Goal: Answer question/provide support

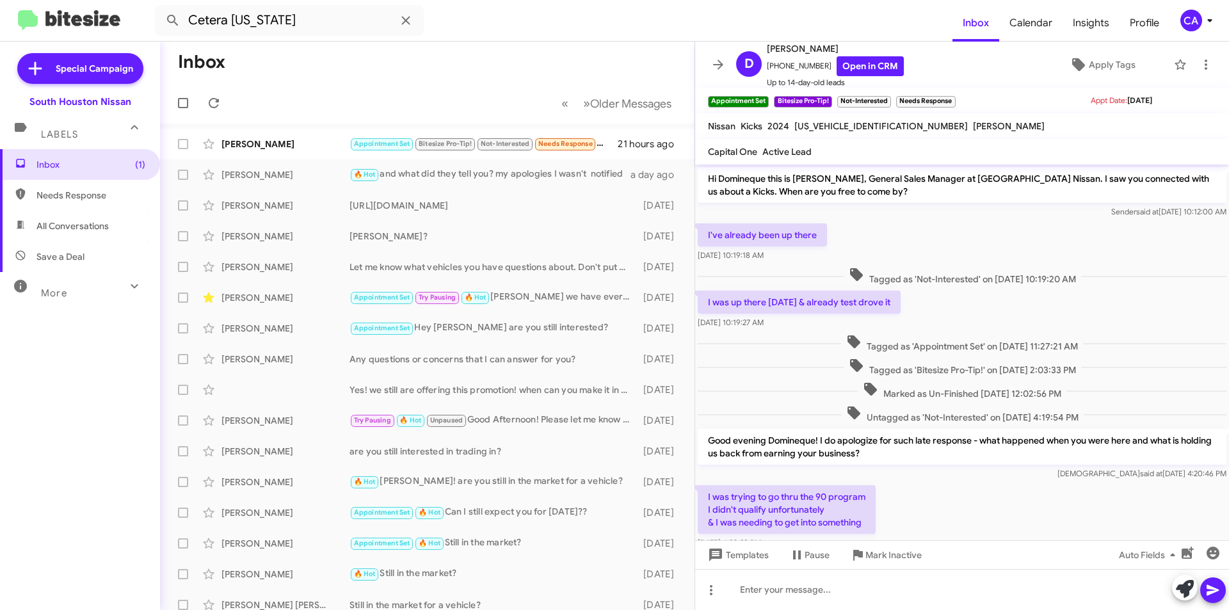
scroll to position [330, 0]
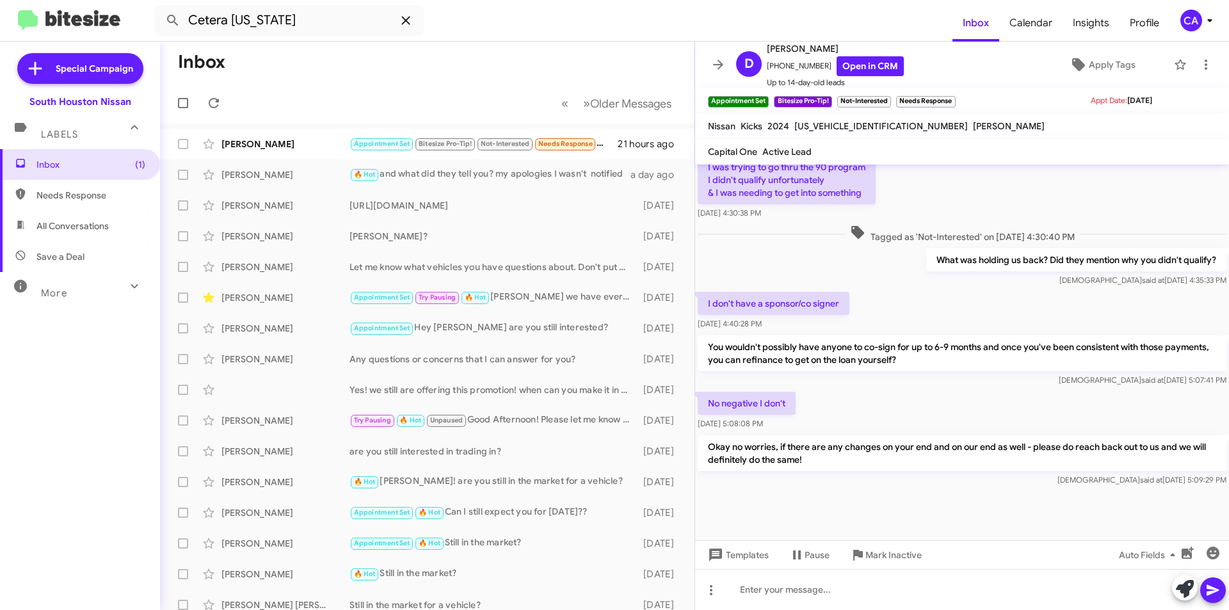
click at [404, 17] on icon at bounding box center [405, 20] width 15 height 15
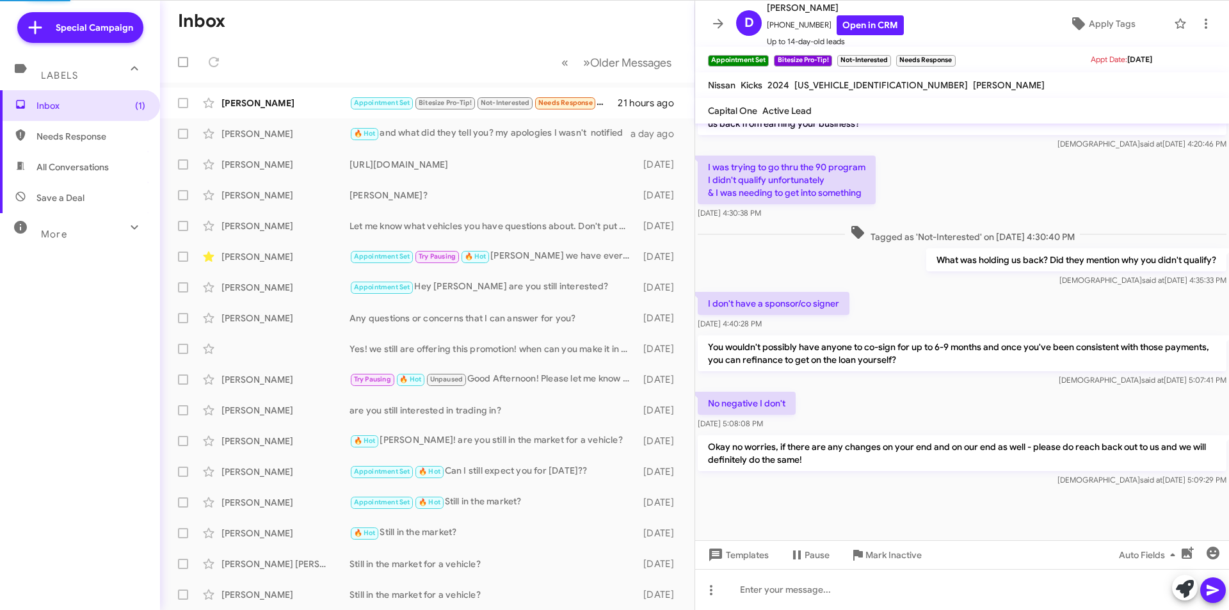
scroll to position [289, 0]
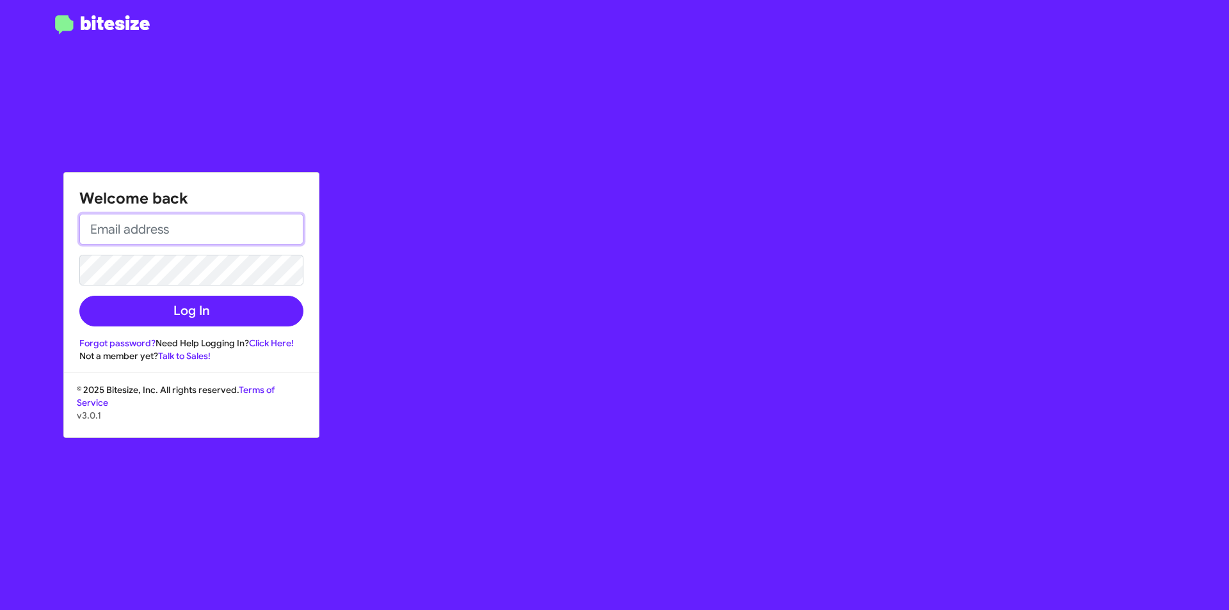
type input "[EMAIL_ADDRESS][DOMAIN_NAME]"
click at [198, 225] on input "[EMAIL_ADDRESS][DOMAIN_NAME]" at bounding box center [191, 229] width 224 height 31
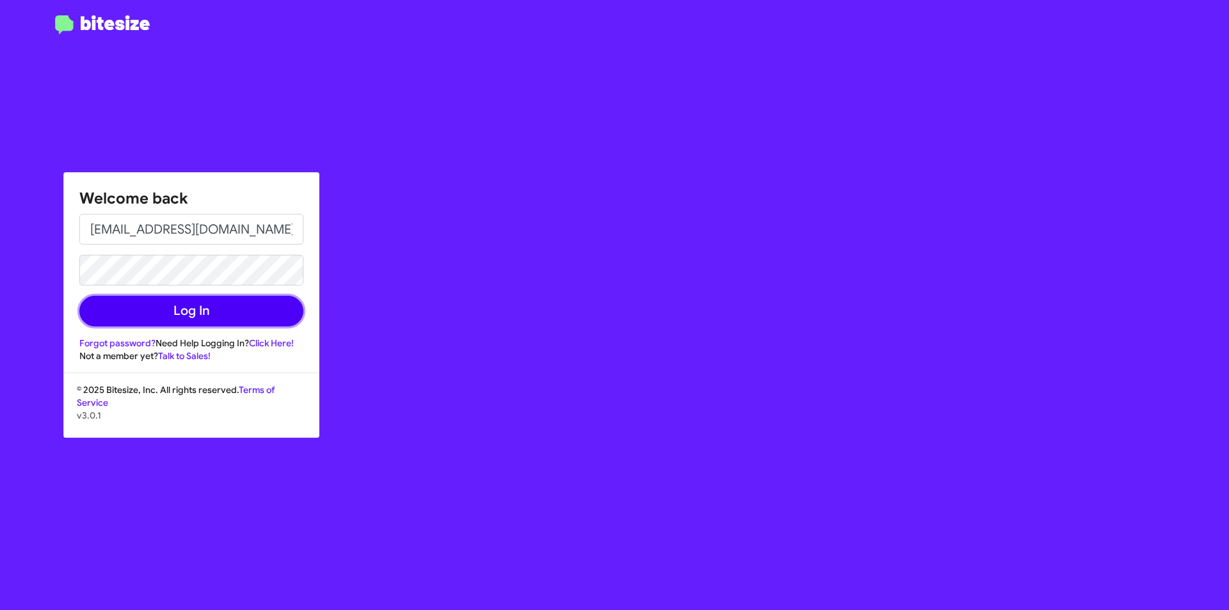
click at [111, 309] on button "Log In" at bounding box center [191, 311] width 224 height 31
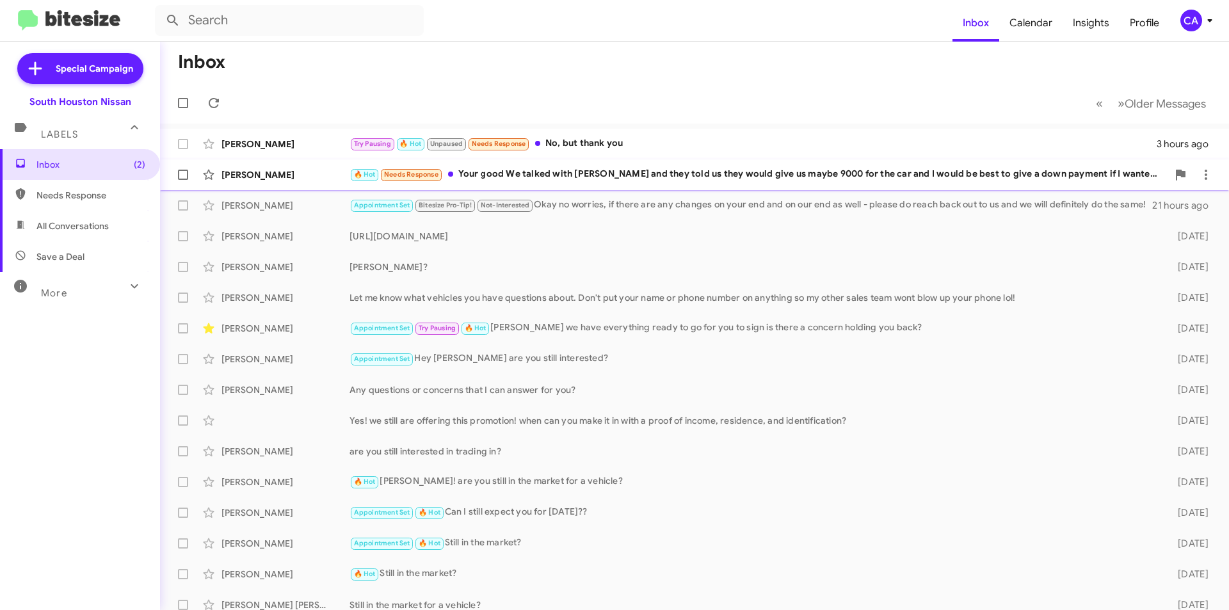
click at [677, 179] on div "🔥 Hot Needs Response Your good We talked with [PERSON_NAME] and they told us th…" at bounding box center [758, 174] width 818 height 15
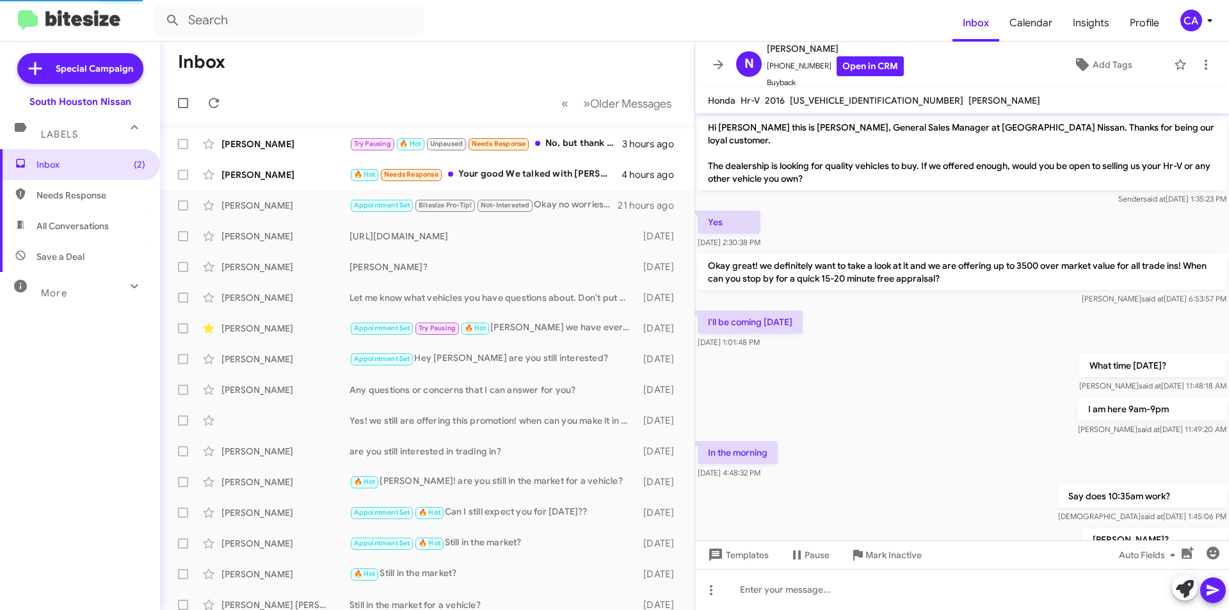
scroll to position [372, 0]
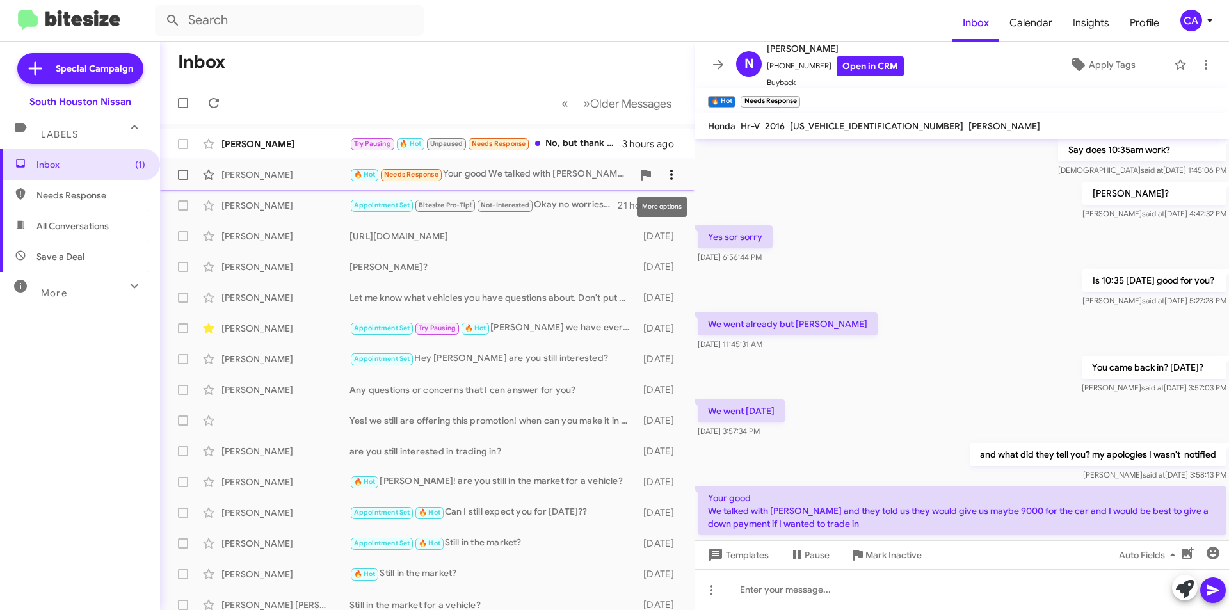
click at [664, 169] on icon at bounding box center [671, 174] width 15 height 15
click at [598, 204] on span "Mark as unread" at bounding box center [565, 208] width 65 height 31
click at [100, 266] on span "Save a Deal" at bounding box center [80, 256] width 160 height 31
type input "in:not-interested"
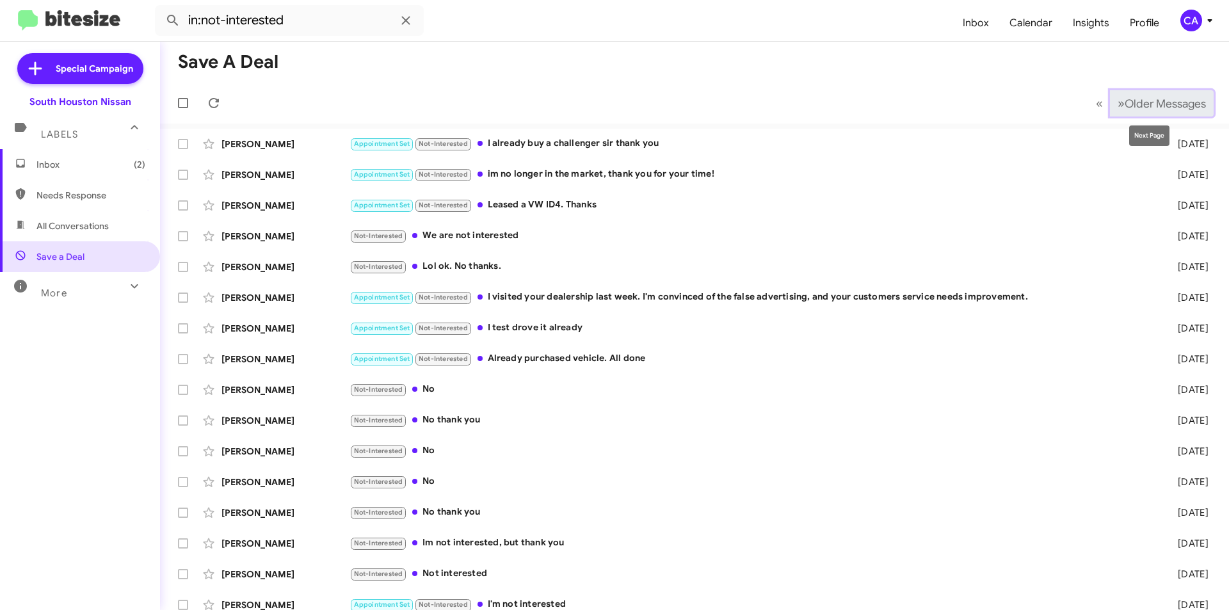
click at [1133, 102] on span "Older Messages" at bounding box center [1165, 104] width 81 height 14
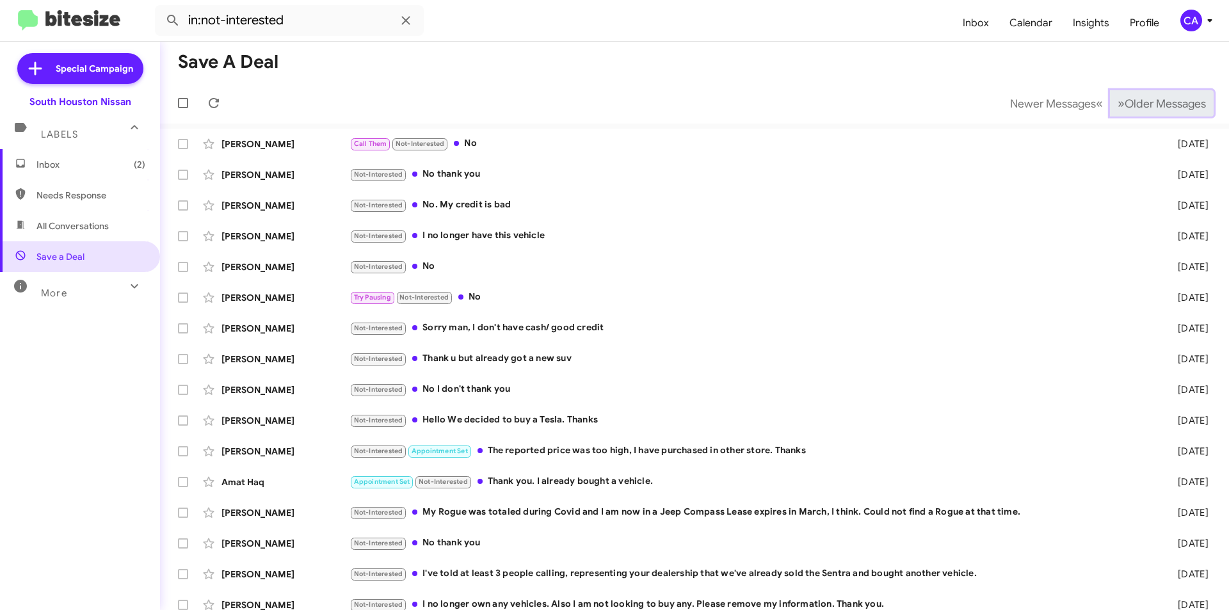
click at [1133, 102] on span "Older Messages" at bounding box center [1165, 104] width 81 height 14
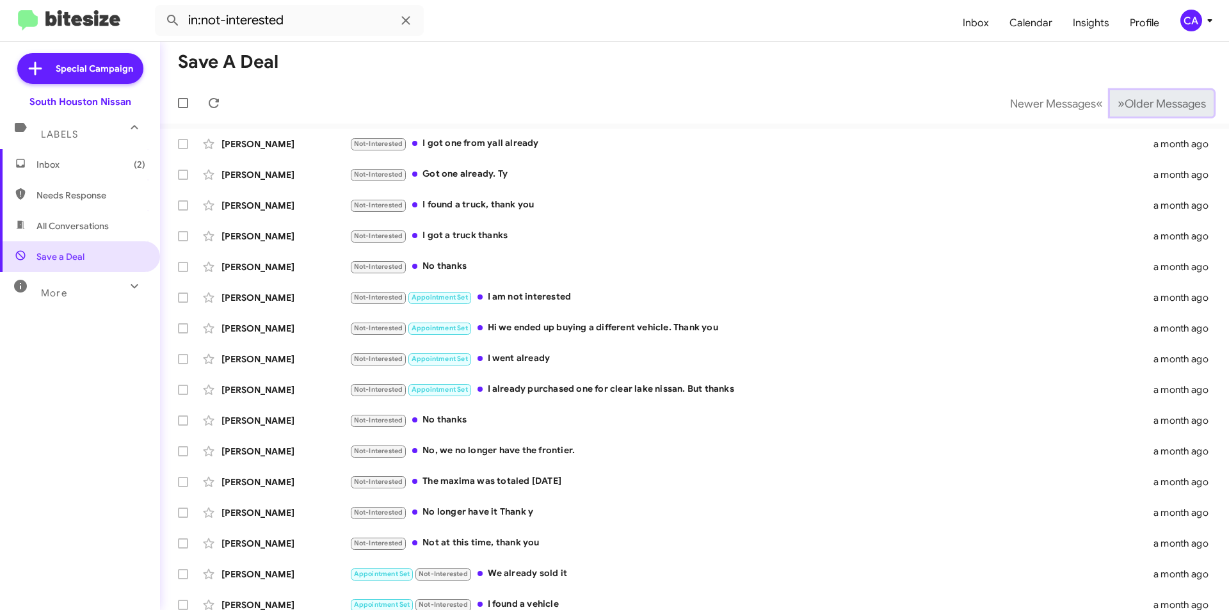
click at [1133, 102] on span "Older Messages" at bounding box center [1165, 104] width 81 height 14
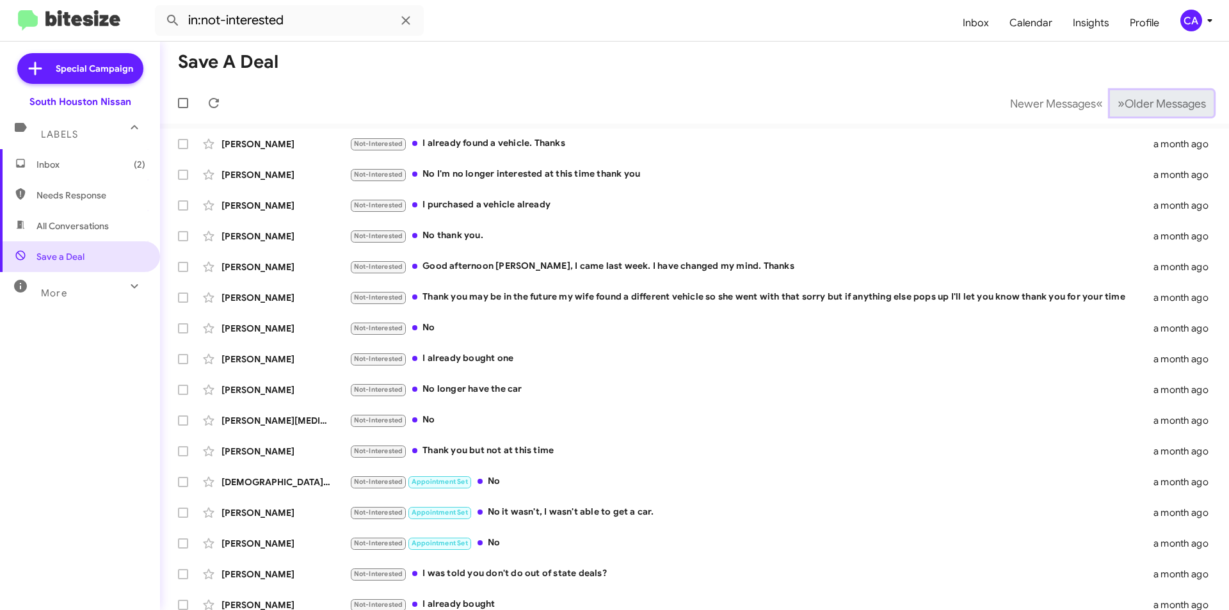
click at [1133, 102] on span "Older Messages" at bounding box center [1165, 104] width 81 height 14
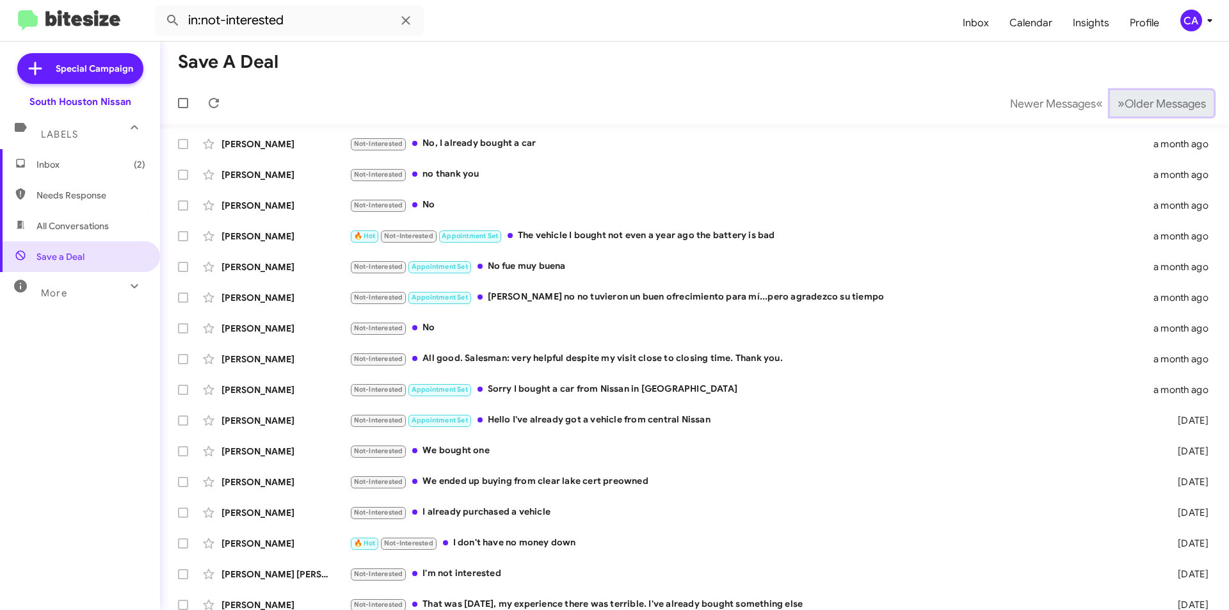
click at [1133, 102] on span "Older Messages" at bounding box center [1165, 104] width 81 height 14
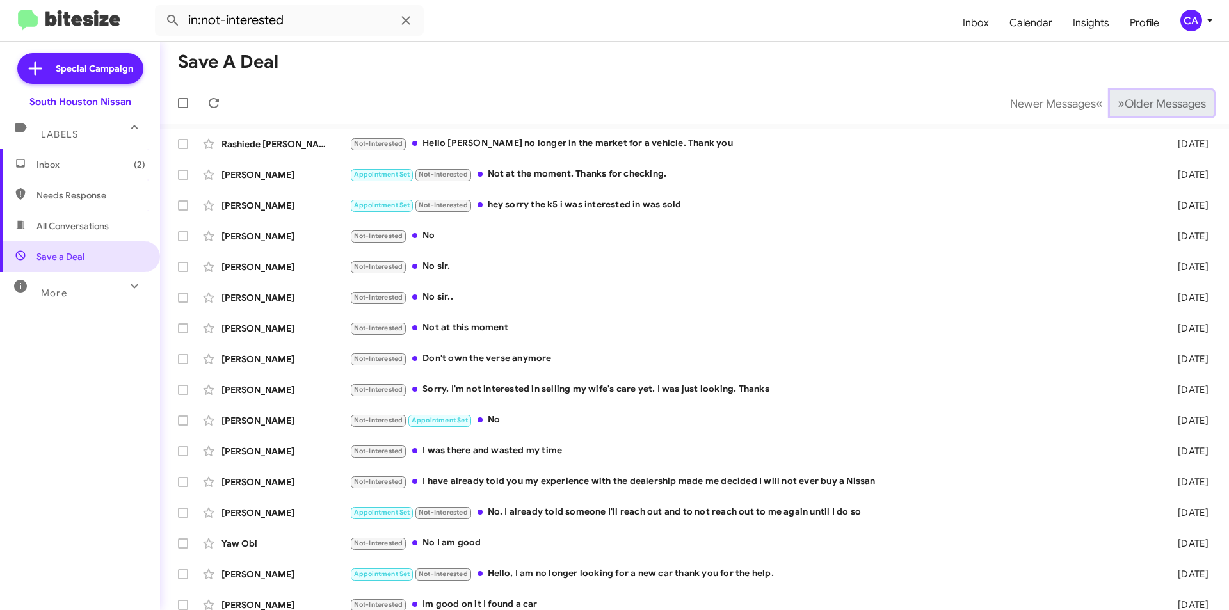
click at [1132, 102] on span "Older Messages" at bounding box center [1165, 104] width 81 height 14
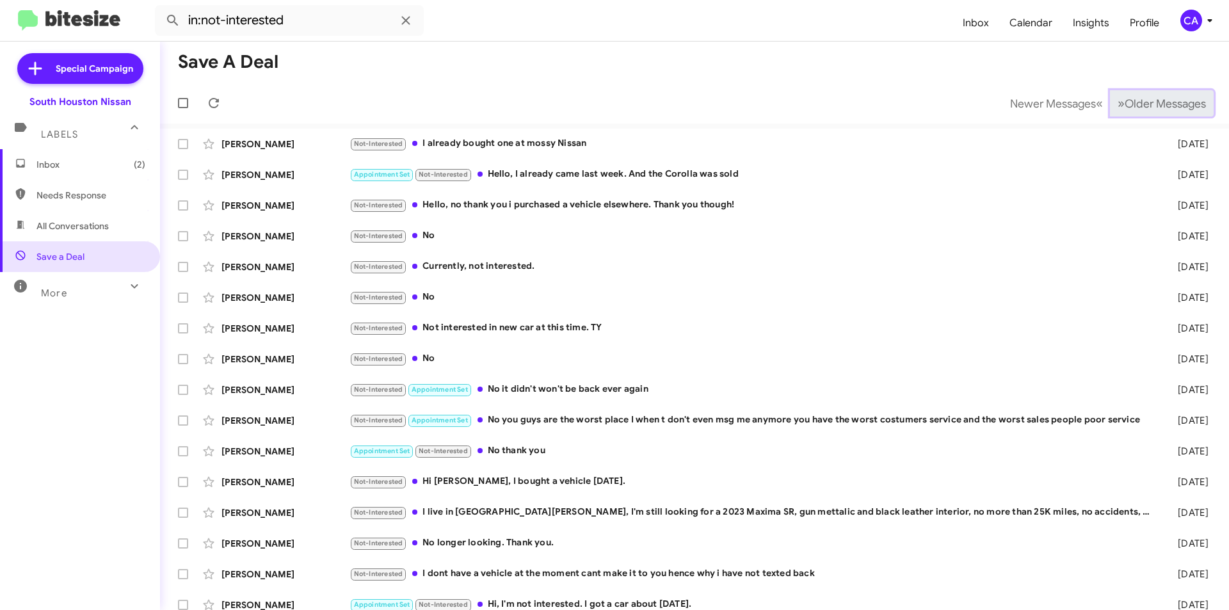
click at [1132, 102] on span "Older Messages" at bounding box center [1165, 104] width 81 height 14
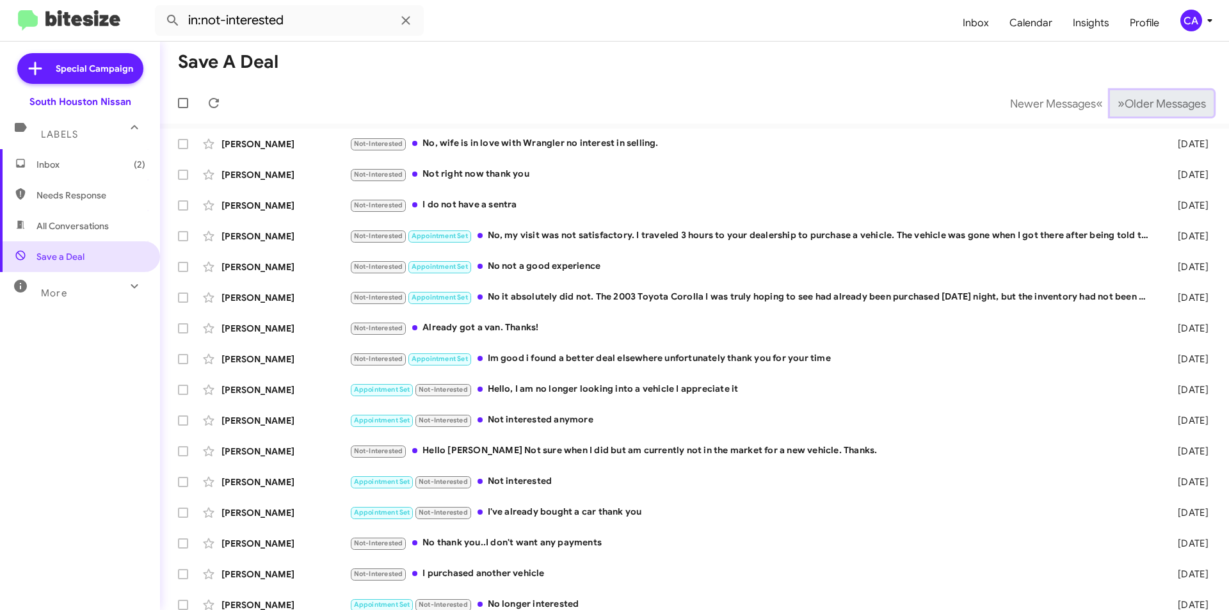
click at [1132, 102] on span "Older Messages" at bounding box center [1165, 104] width 81 height 14
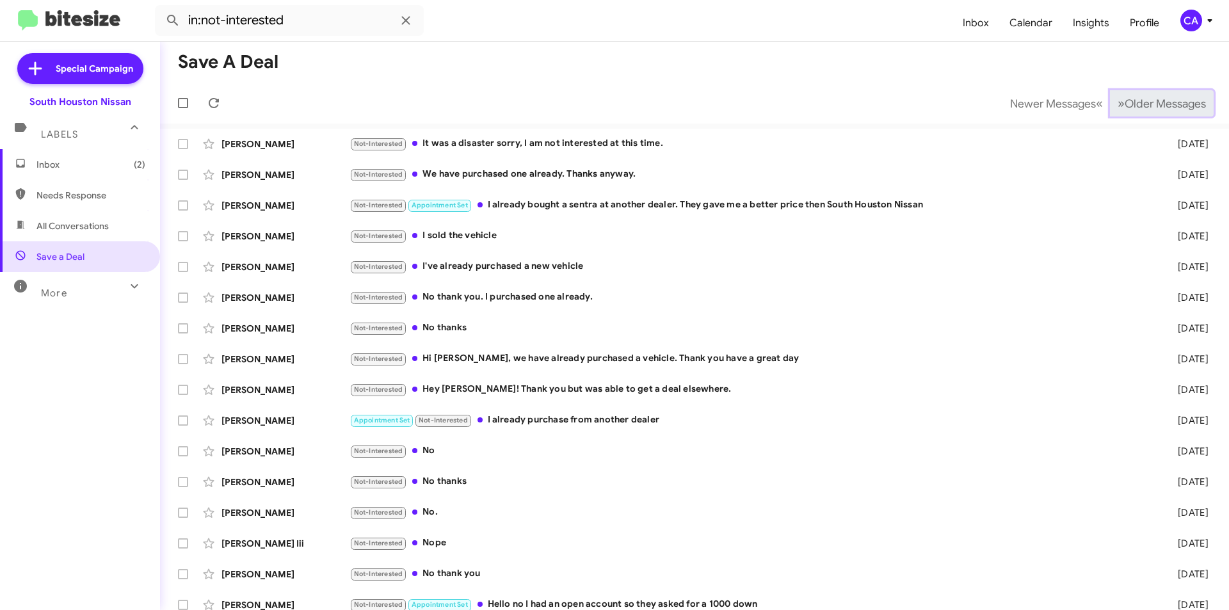
click at [1132, 102] on span "Older Messages" at bounding box center [1165, 104] width 81 height 14
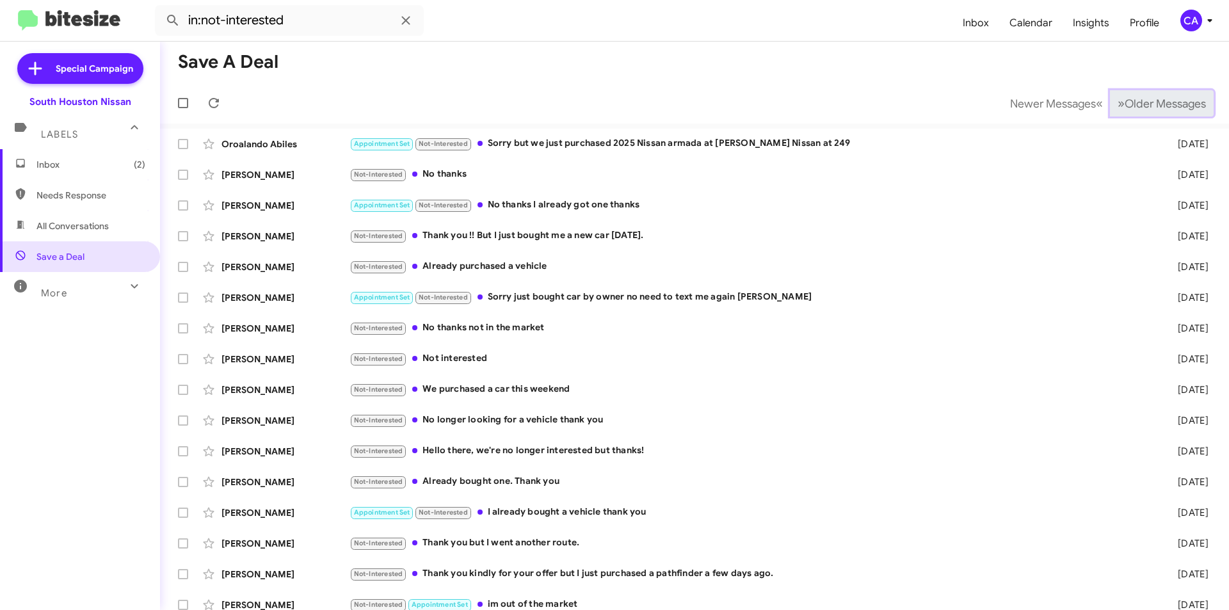
click at [1132, 102] on span "Older Messages" at bounding box center [1165, 104] width 81 height 14
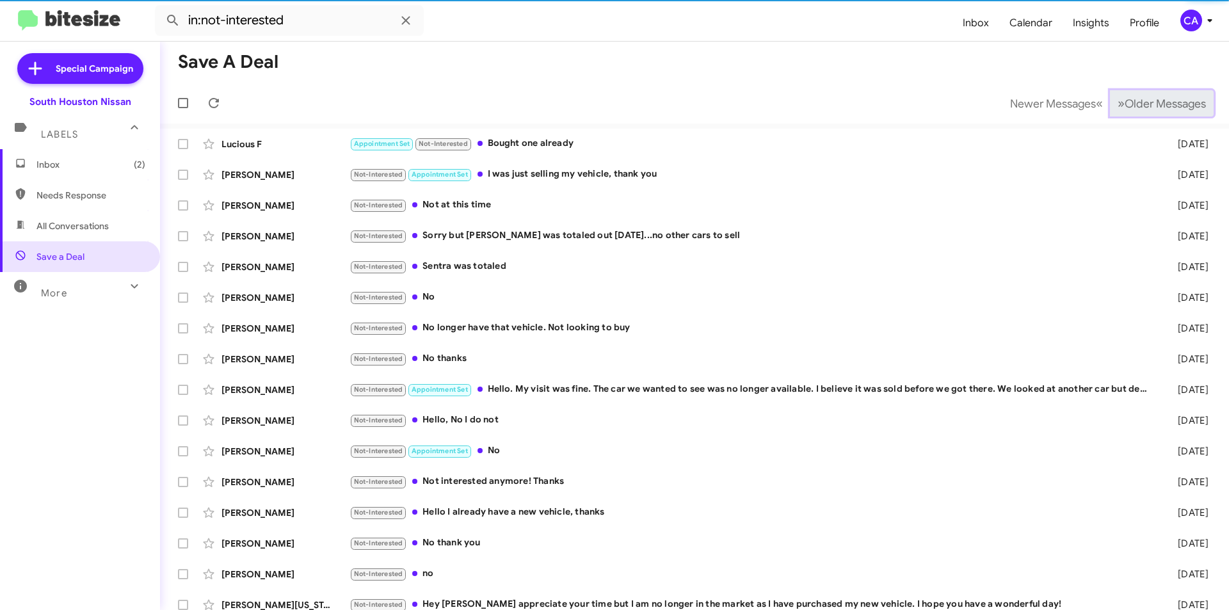
click at [1132, 102] on span "Older Messages" at bounding box center [1165, 104] width 81 height 14
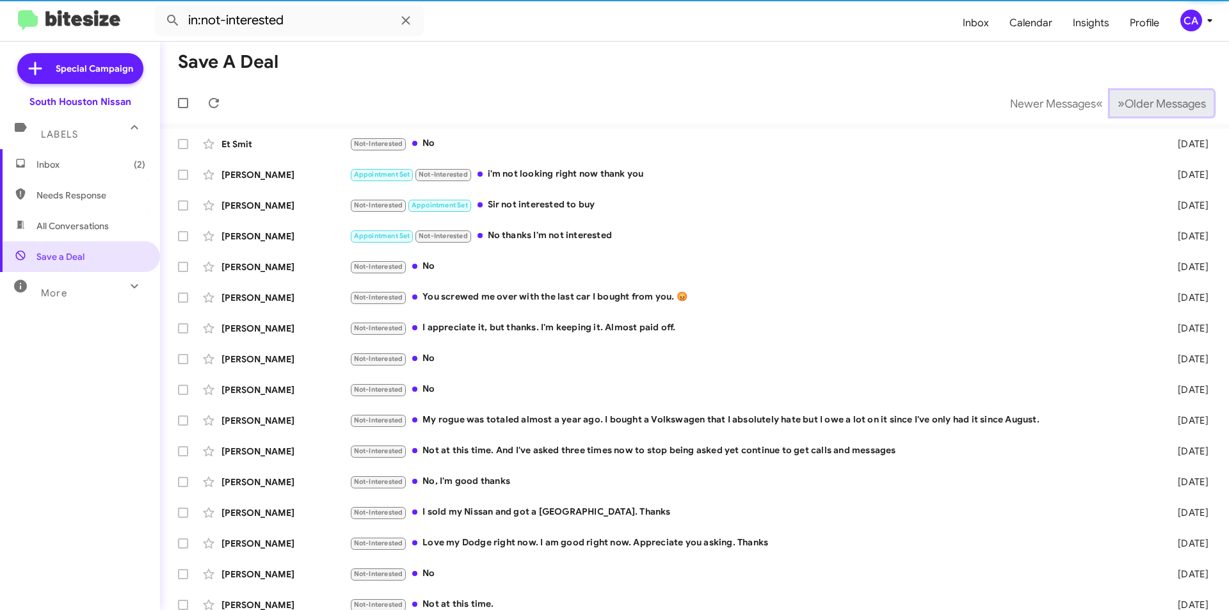
click at [1132, 102] on span "Older Messages" at bounding box center [1165, 104] width 81 height 14
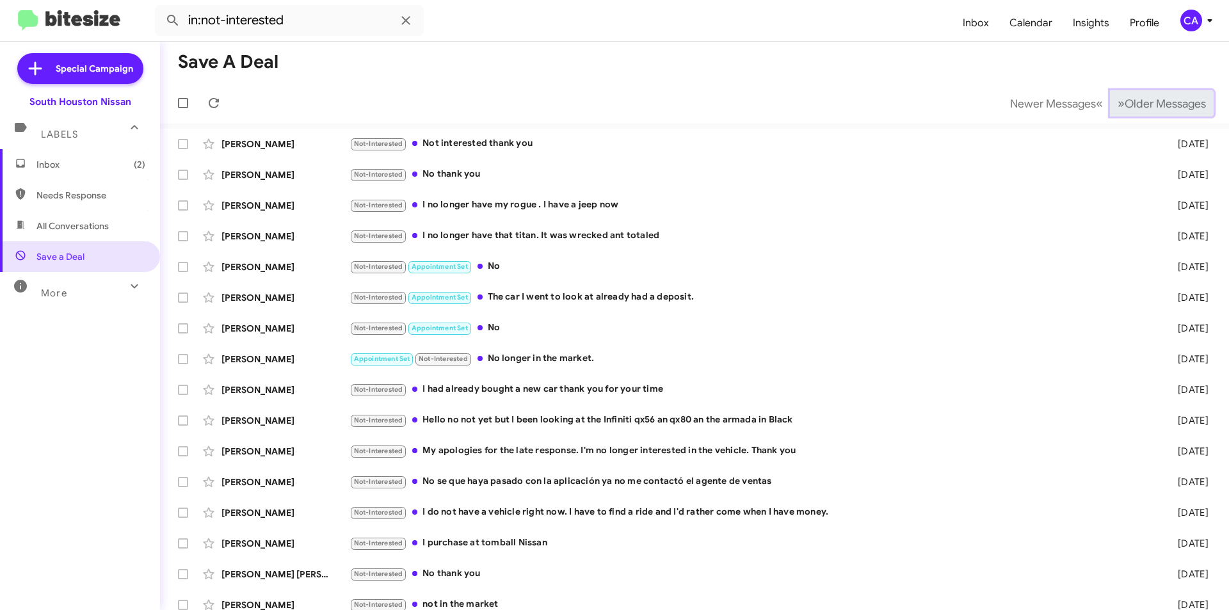
click at [1132, 102] on span "Older Messages" at bounding box center [1165, 104] width 81 height 14
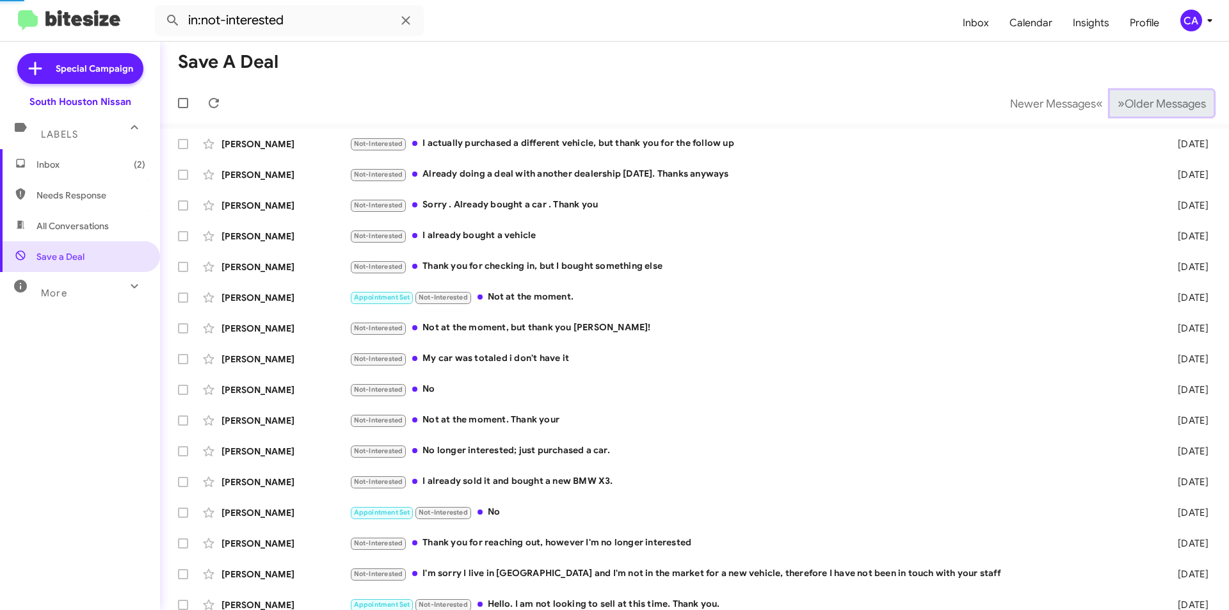
click at [1132, 102] on span "Older Messages" at bounding box center [1165, 104] width 81 height 14
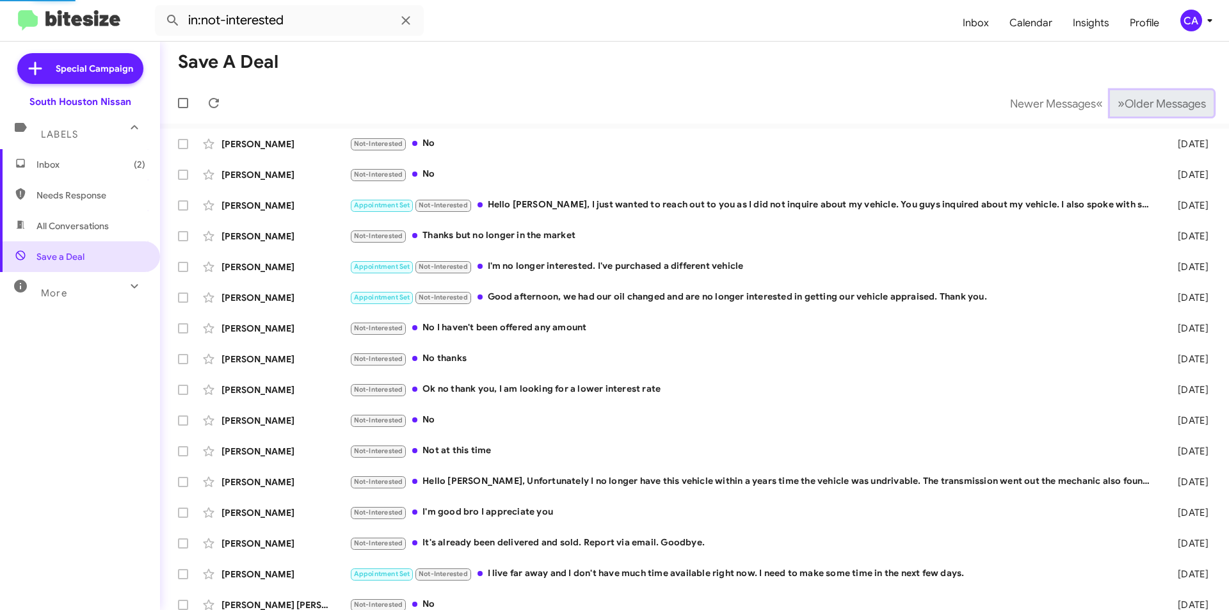
click at [1132, 102] on span "Older Messages" at bounding box center [1165, 104] width 81 height 14
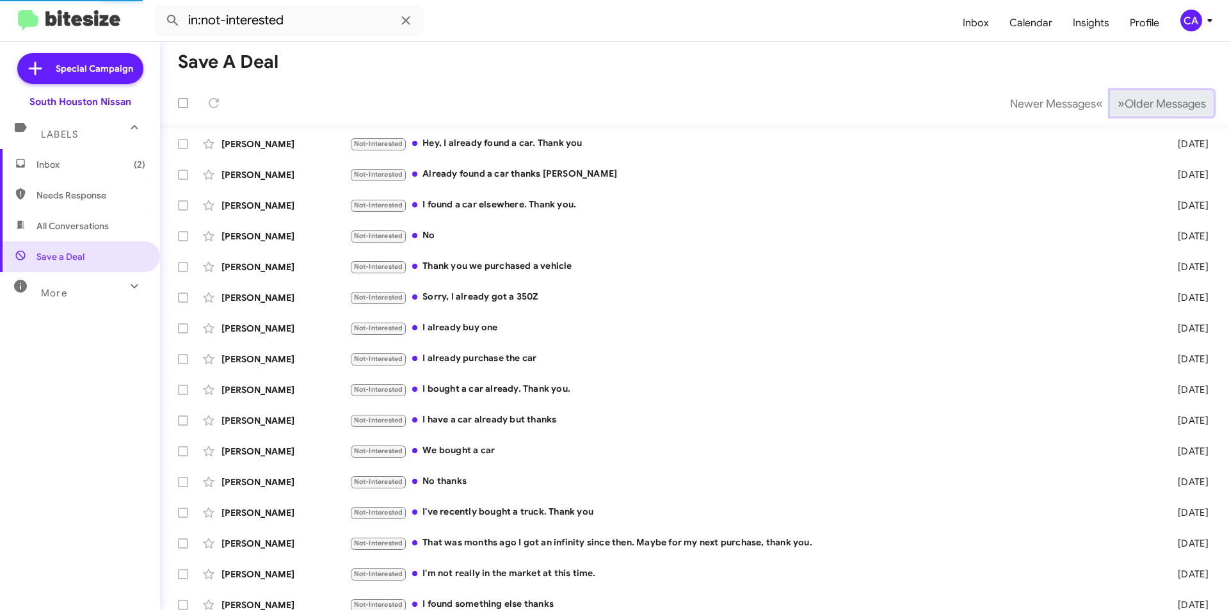
click at [1132, 102] on span "Older Messages" at bounding box center [1165, 104] width 81 height 14
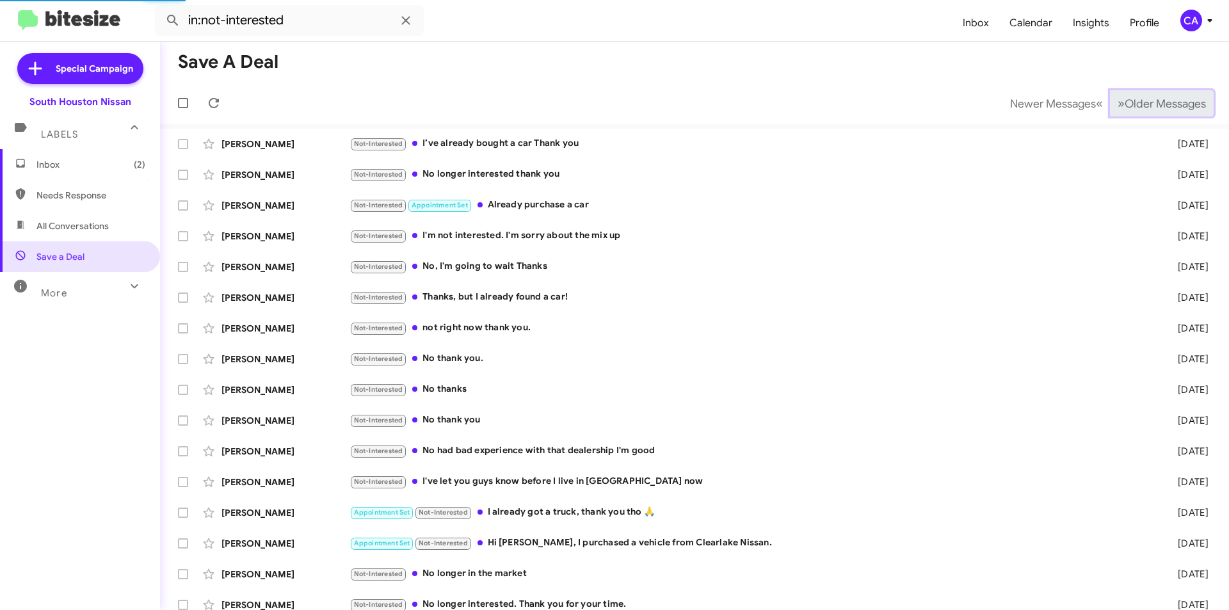
click at [1132, 102] on span "Older Messages" at bounding box center [1165, 104] width 81 height 14
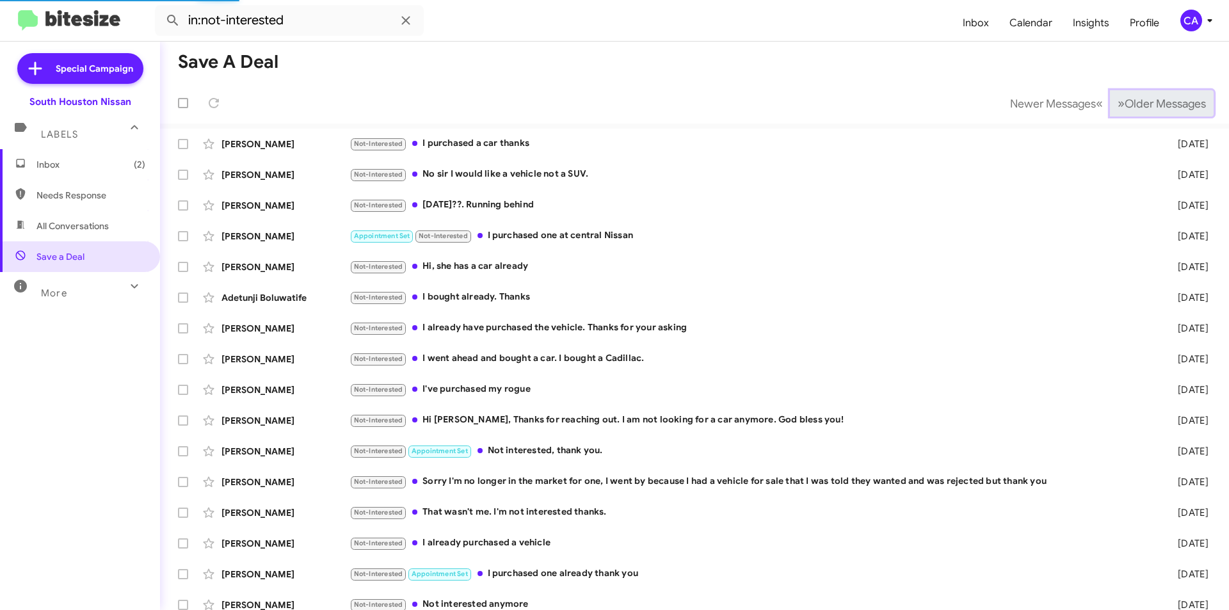
click at [1132, 102] on span "Older Messages" at bounding box center [1165, 104] width 81 height 14
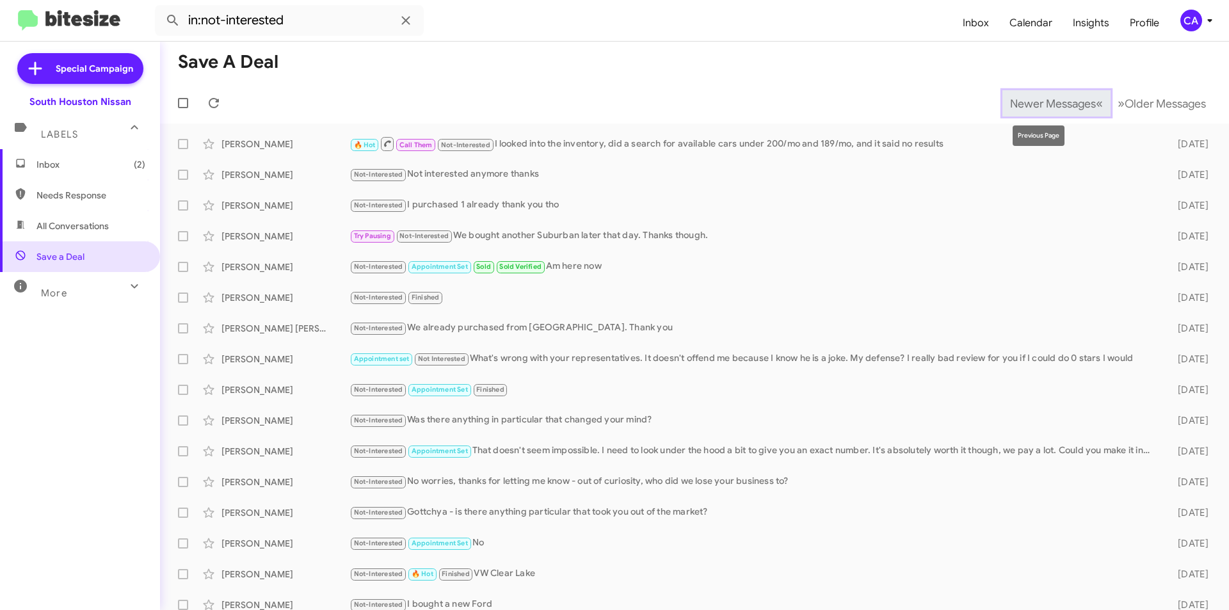
click at [1029, 109] on span "Newer Messages" at bounding box center [1053, 104] width 86 height 14
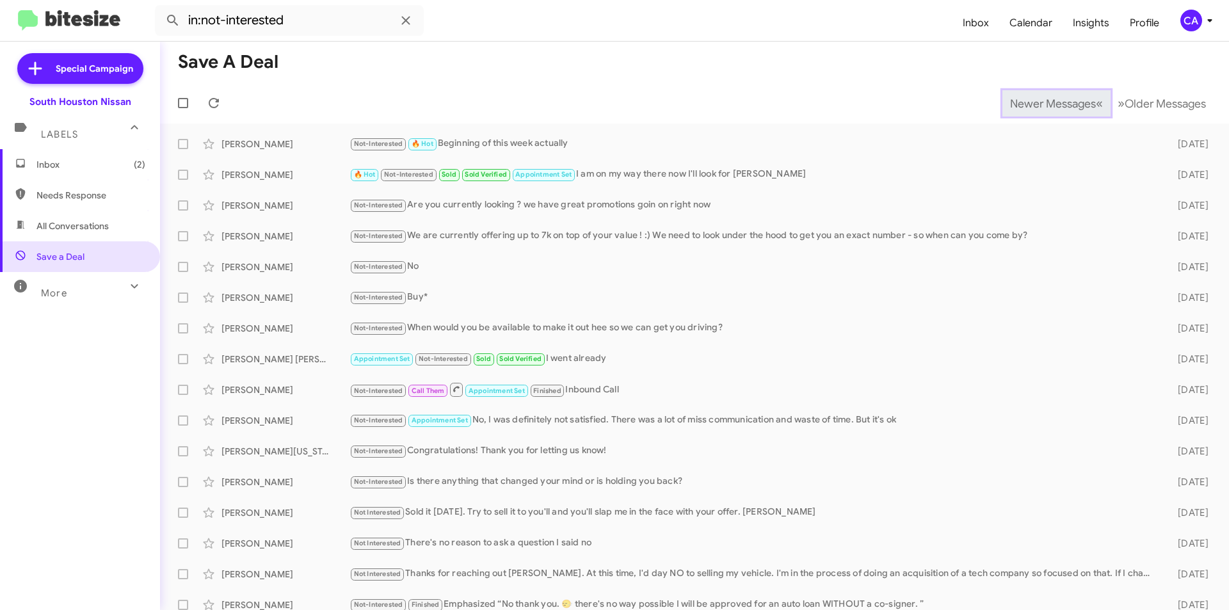
click at [1029, 109] on span "Newer Messages" at bounding box center [1053, 104] width 86 height 14
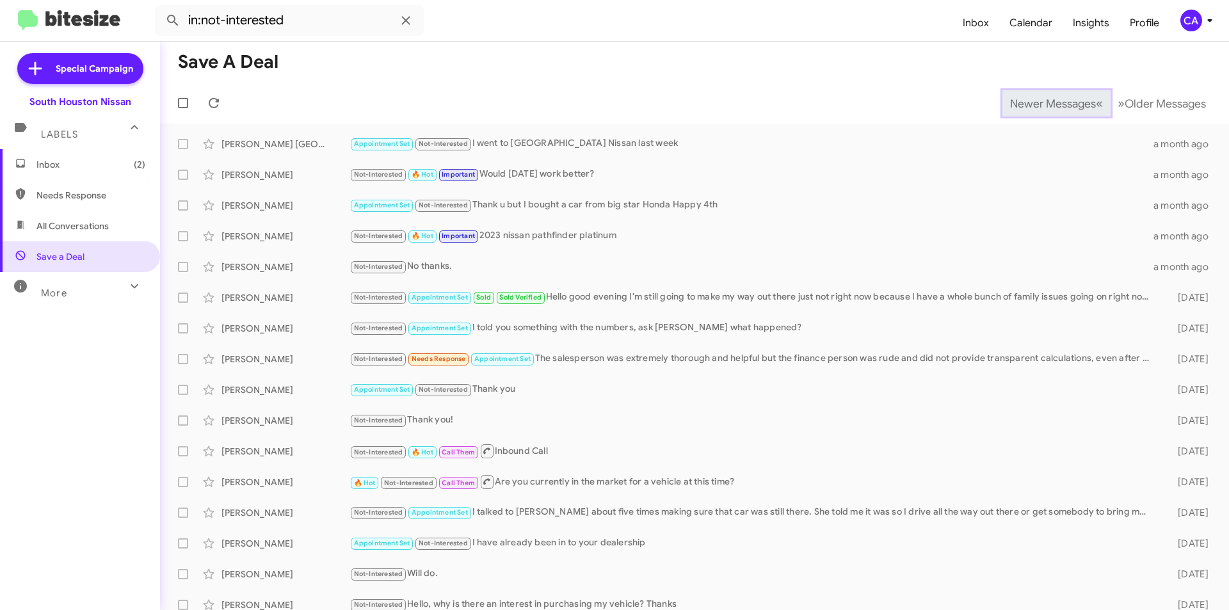
click at [1029, 109] on span "Newer Messages" at bounding box center [1053, 104] width 86 height 14
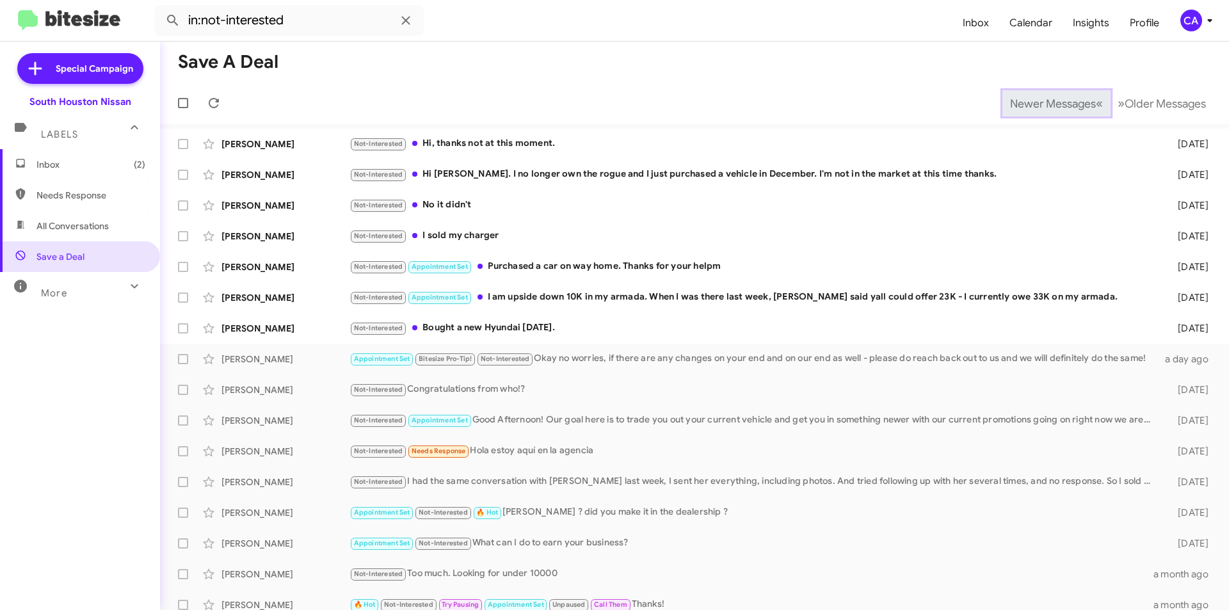
click at [1029, 109] on span "Newer Messages" at bounding box center [1053, 104] width 86 height 14
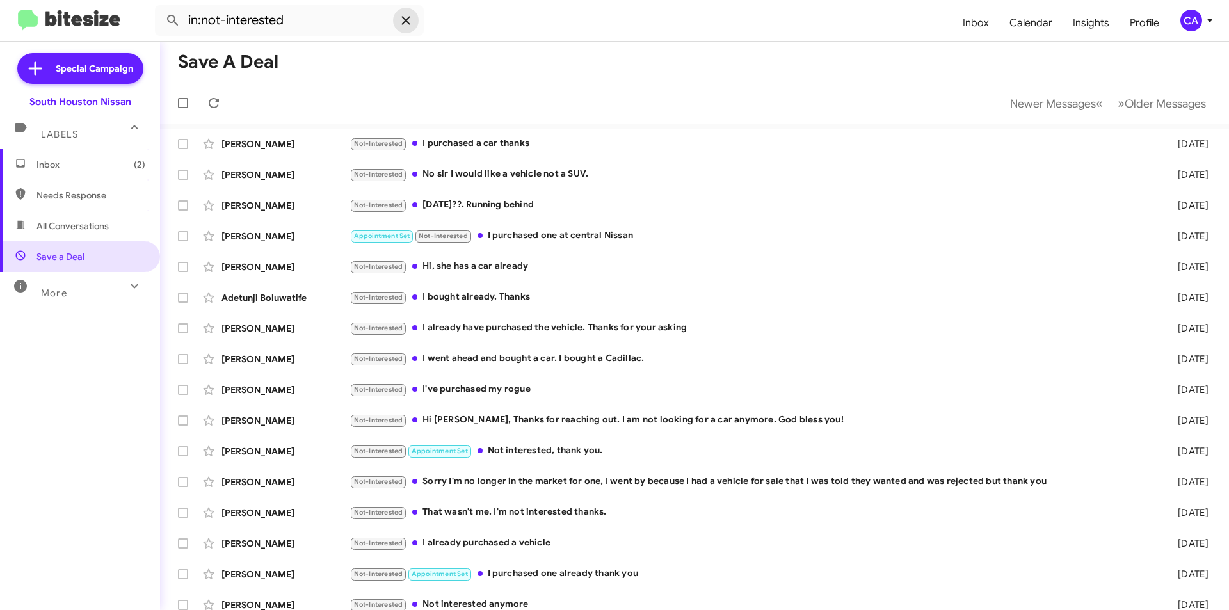
click at [405, 19] on icon at bounding box center [405, 20] width 8 height 8
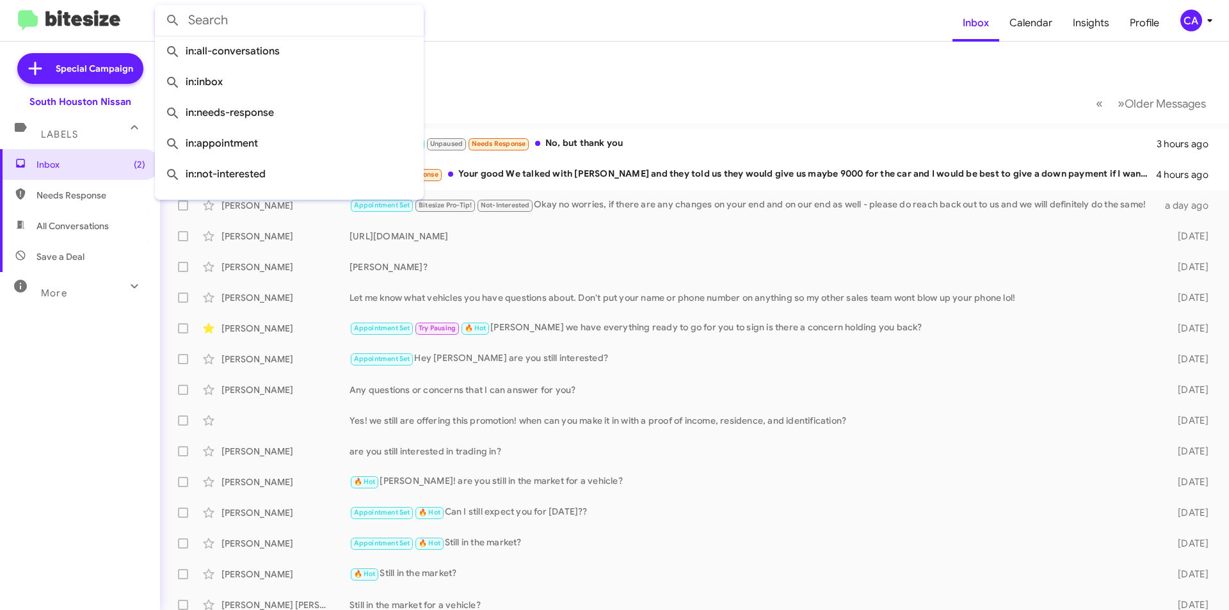
click at [511, 70] on mat-toolbar-row "Inbox" at bounding box center [694, 62] width 1069 height 41
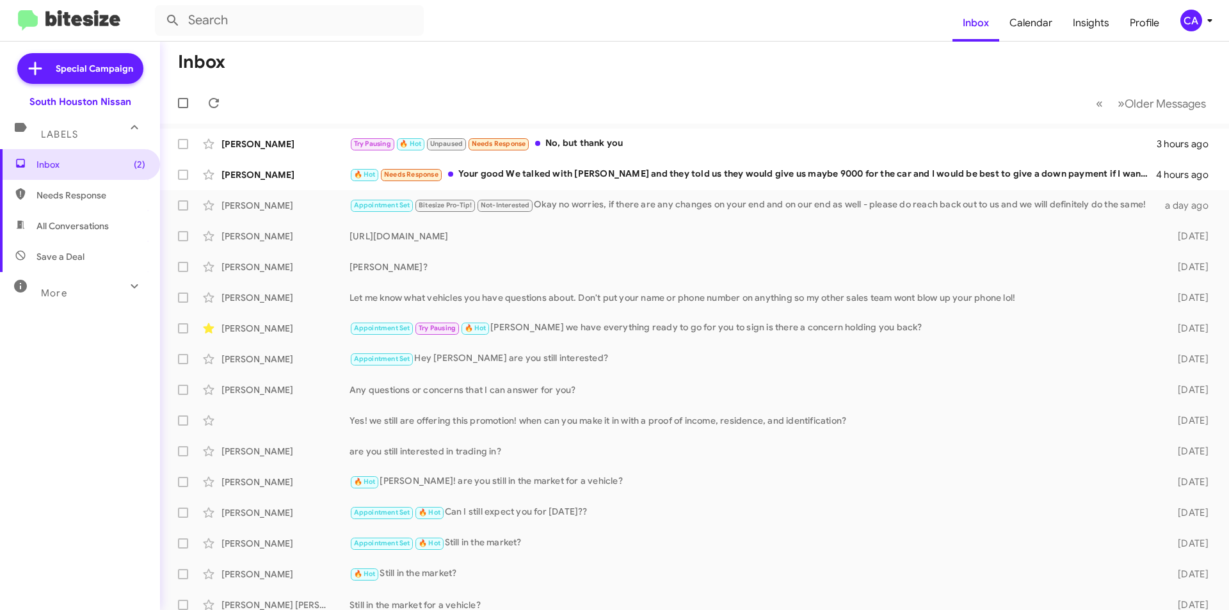
click at [83, 262] on span "Save a Deal" at bounding box center [60, 256] width 48 height 13
type input "in:not-interested"
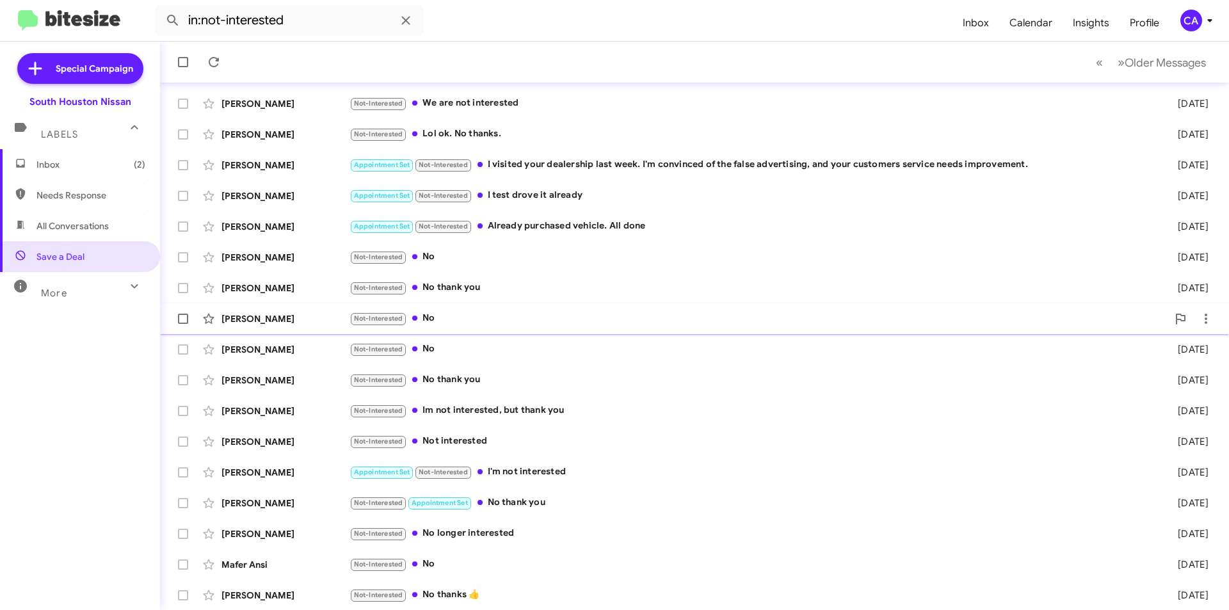
scroll to position [133, 0]
click at [533, 353] on div "Not-Interested No" at bounding box center [758, 348] width 818 height 15
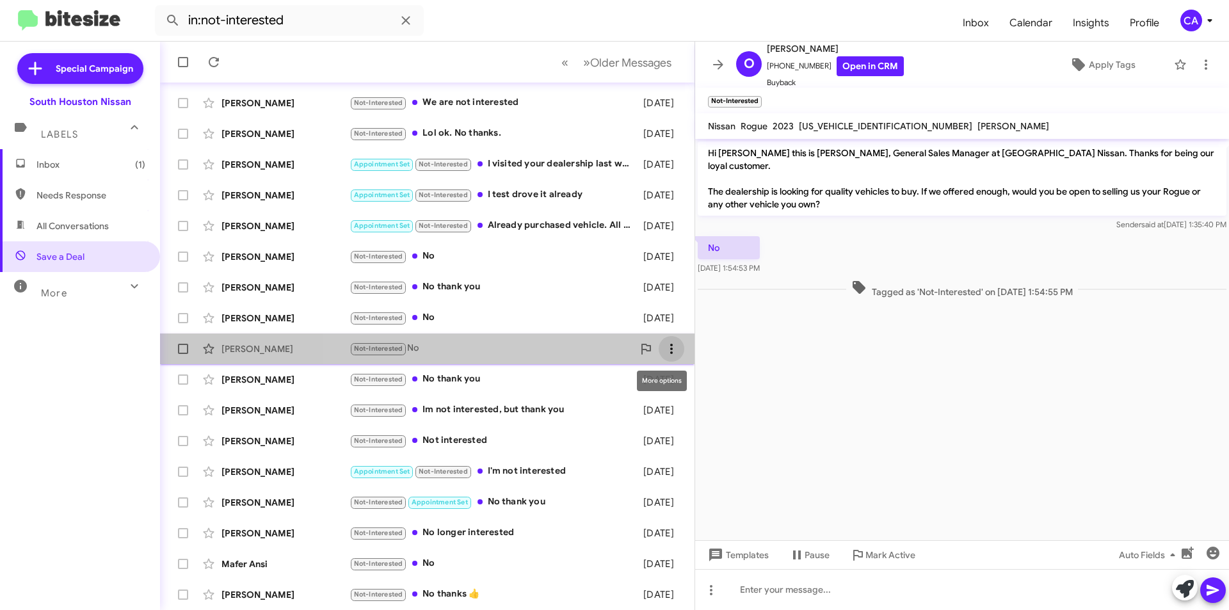
click at [664, 353] on icon at bounding box center [671, 348] width 15 height 15
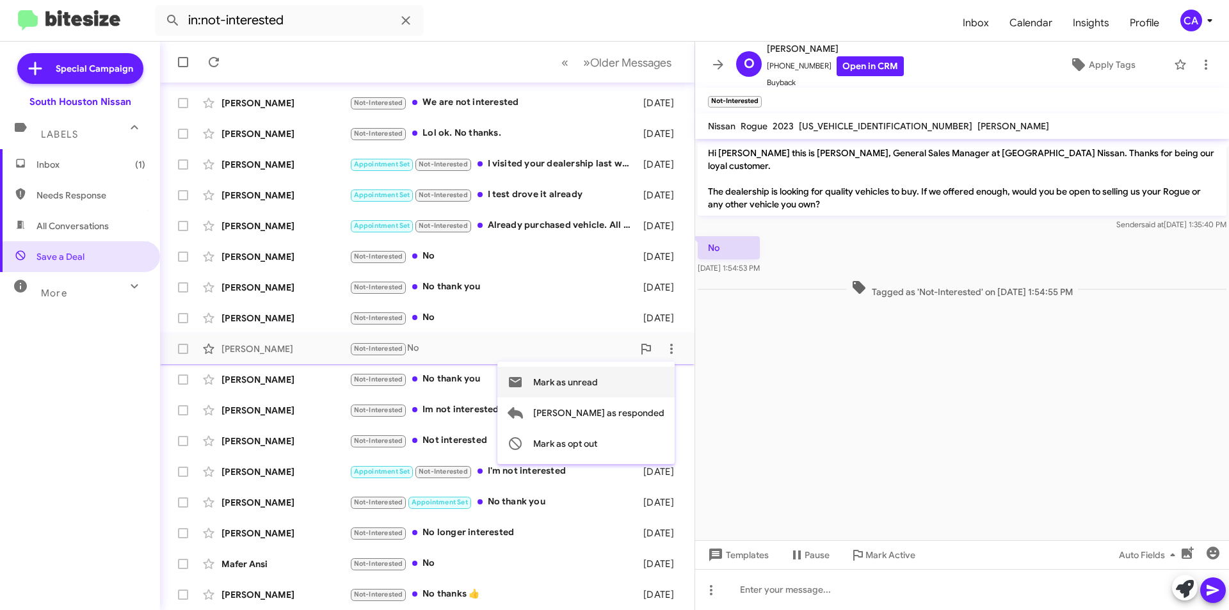
click at [598, 380] on span "Mark as unread" at bounding box center [565, 382] width 65 height 31
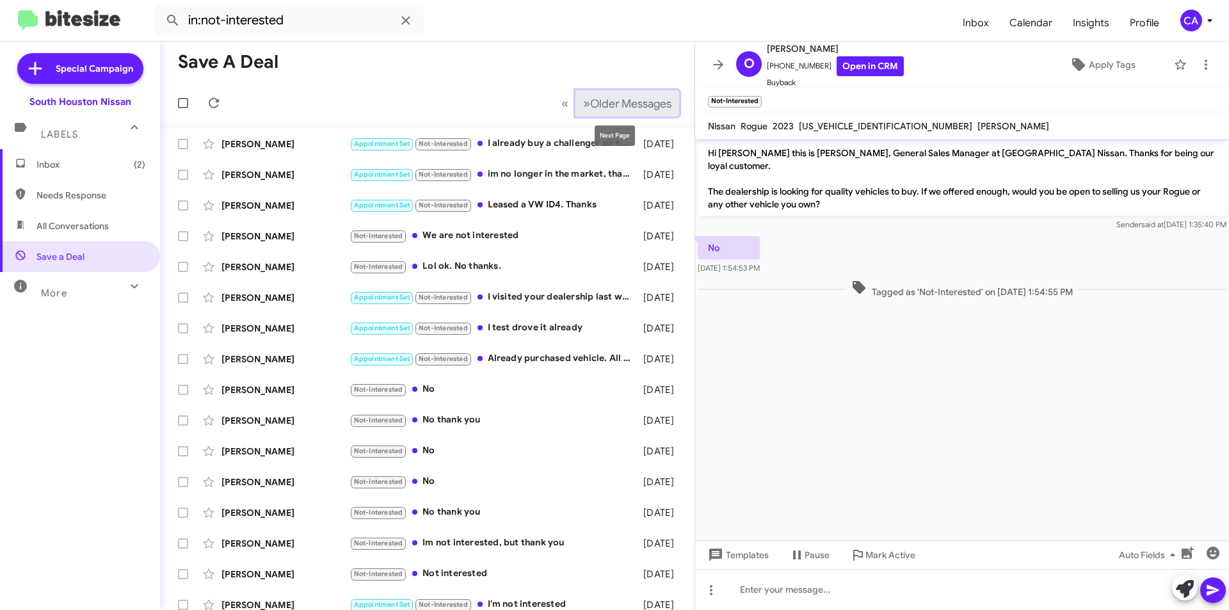
click at [634, 108] on span "Older Messages" at bounding box center [630, 104] width 81 height 14
click at [624, 108] on span "Older Messages" at bounding box center [630, 104] width 81 height 14
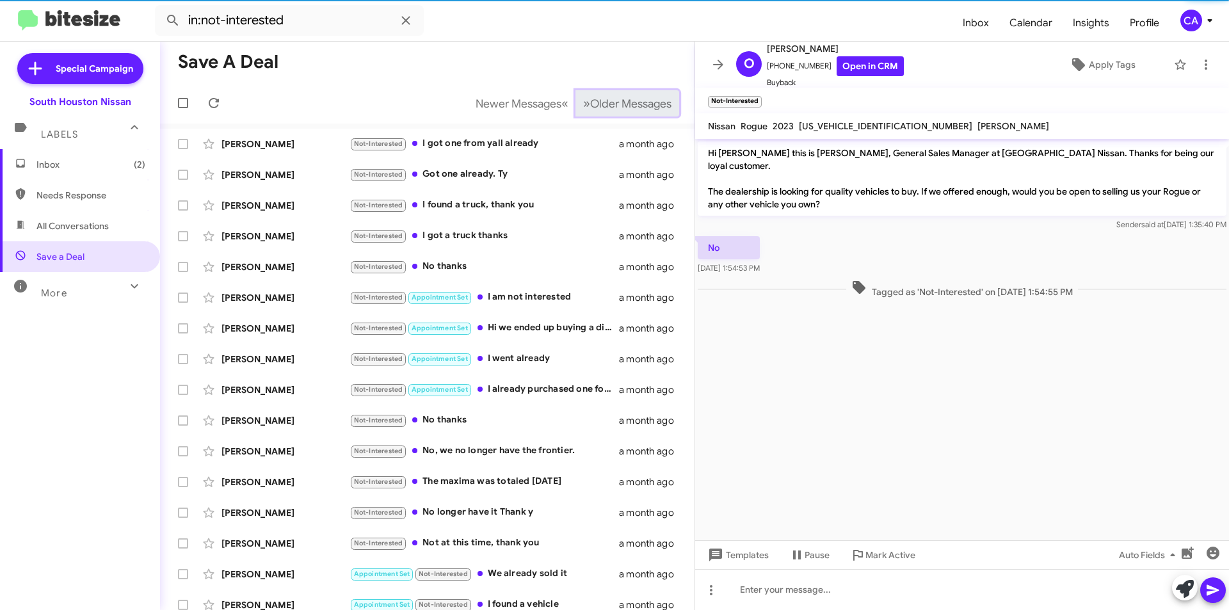
click at [624, 108] on span "Older Messages" at bounding box center [630, 104] width 81 height 14
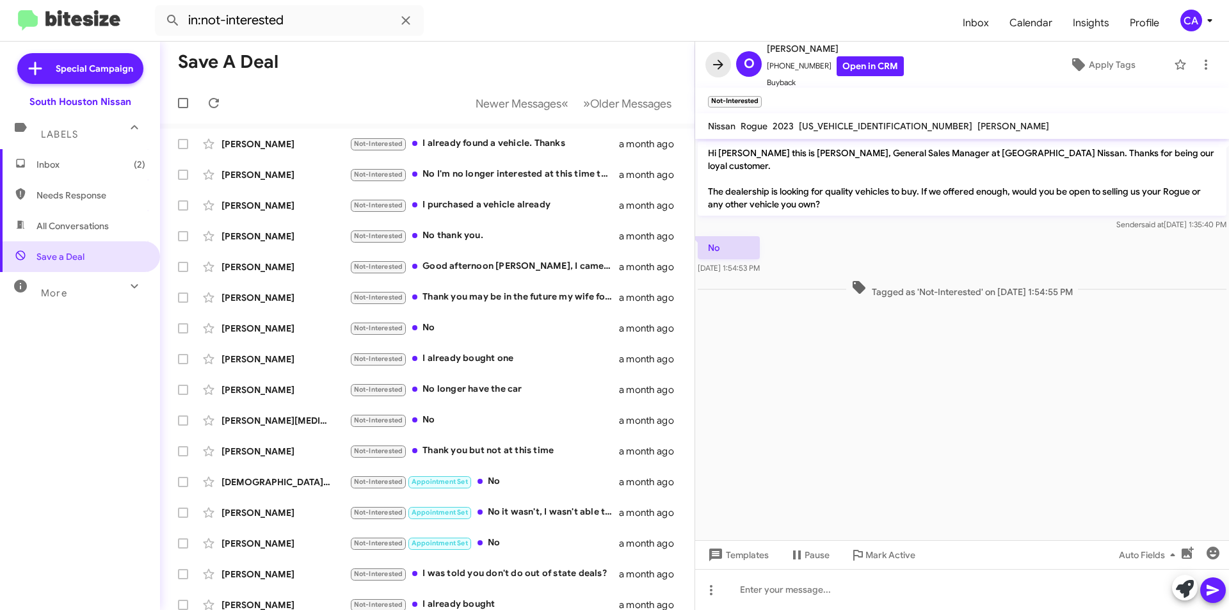
click at [714, 58] on icon at bounding box center [717, 64] width 15 height 15
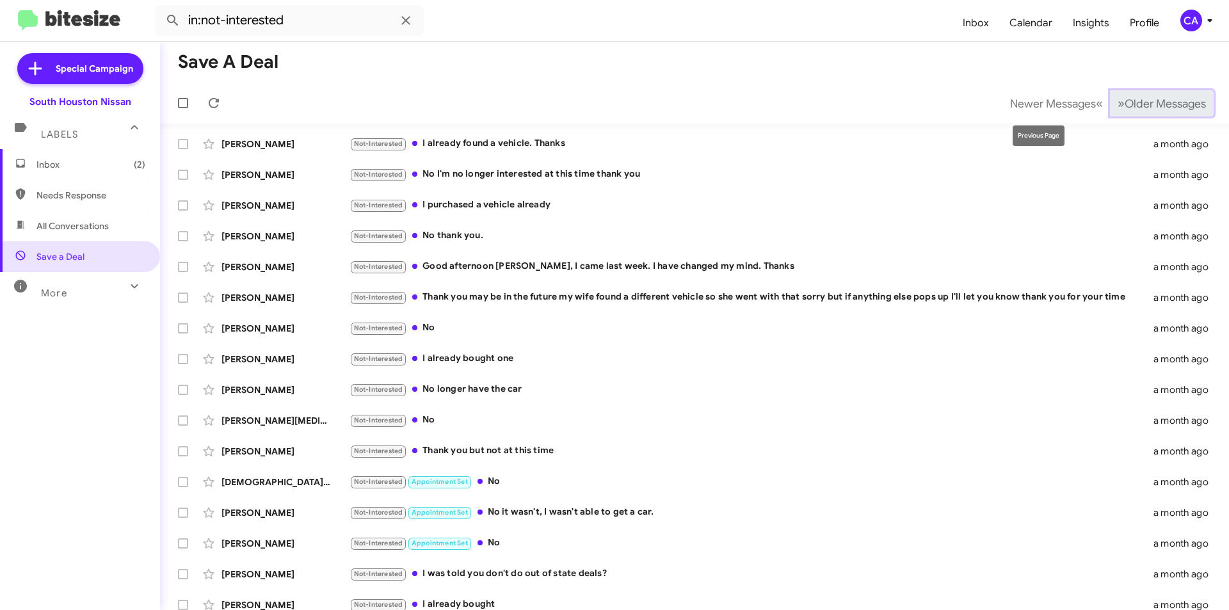
click at [1130, 98] on span "Older Messages" at bounding box center [1165, 104] width 81 height 14
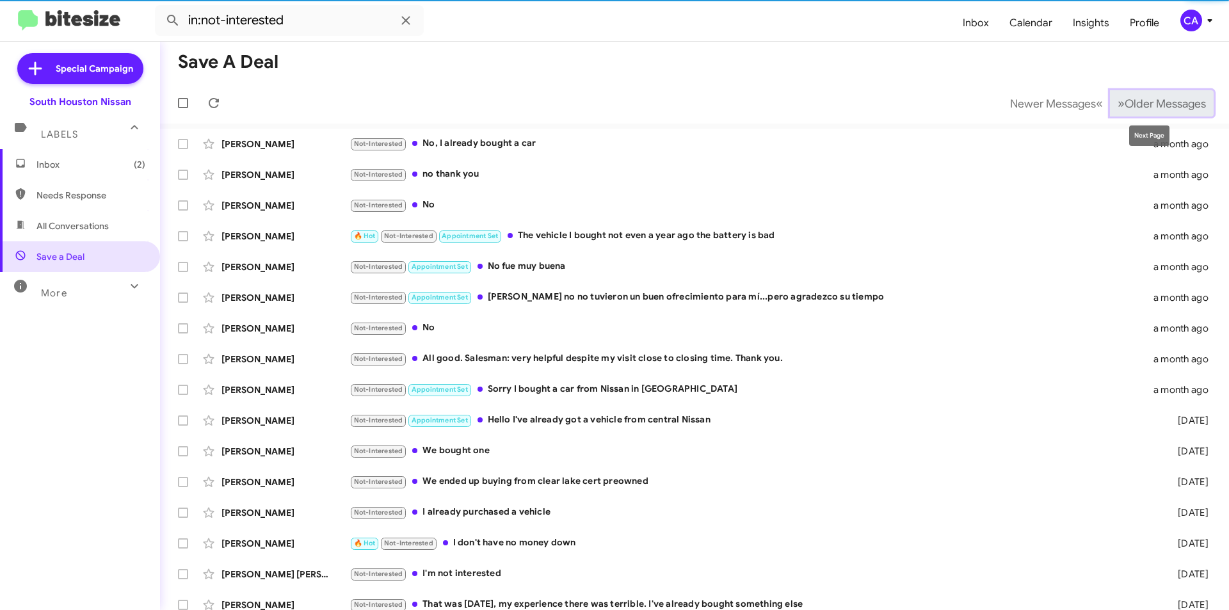
click at [1130, 98] on span "Older Messages" at bounding box center [1165, 104] width 81 height 14
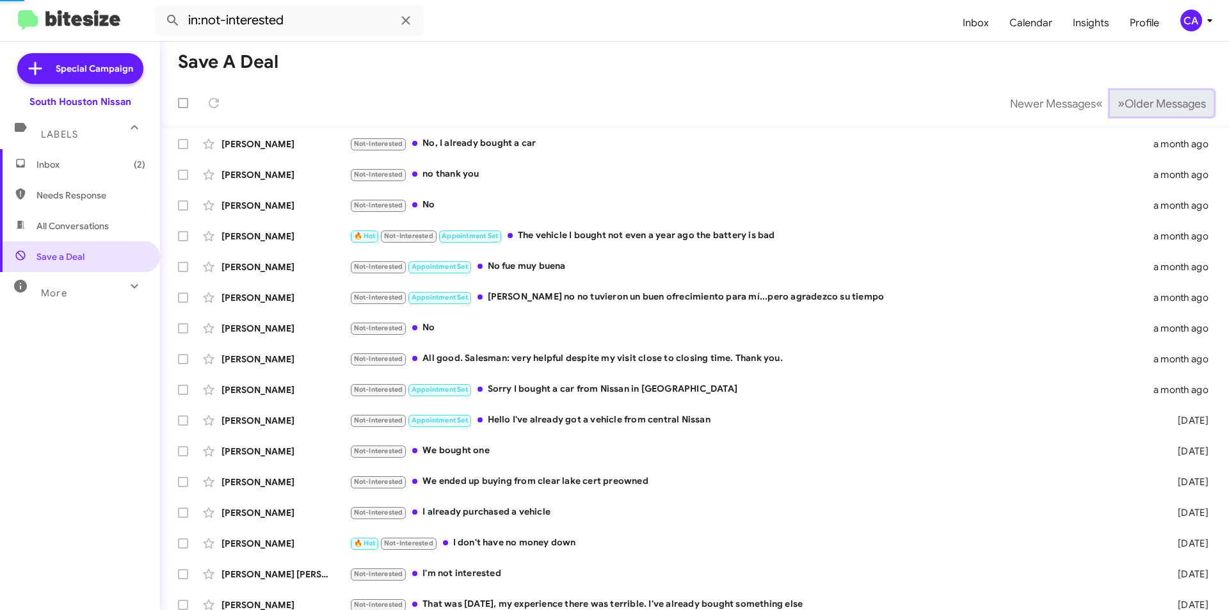
click at [1130, 98] on span "Older Messages" at bounding box center [1165, 104] width 81 height 14
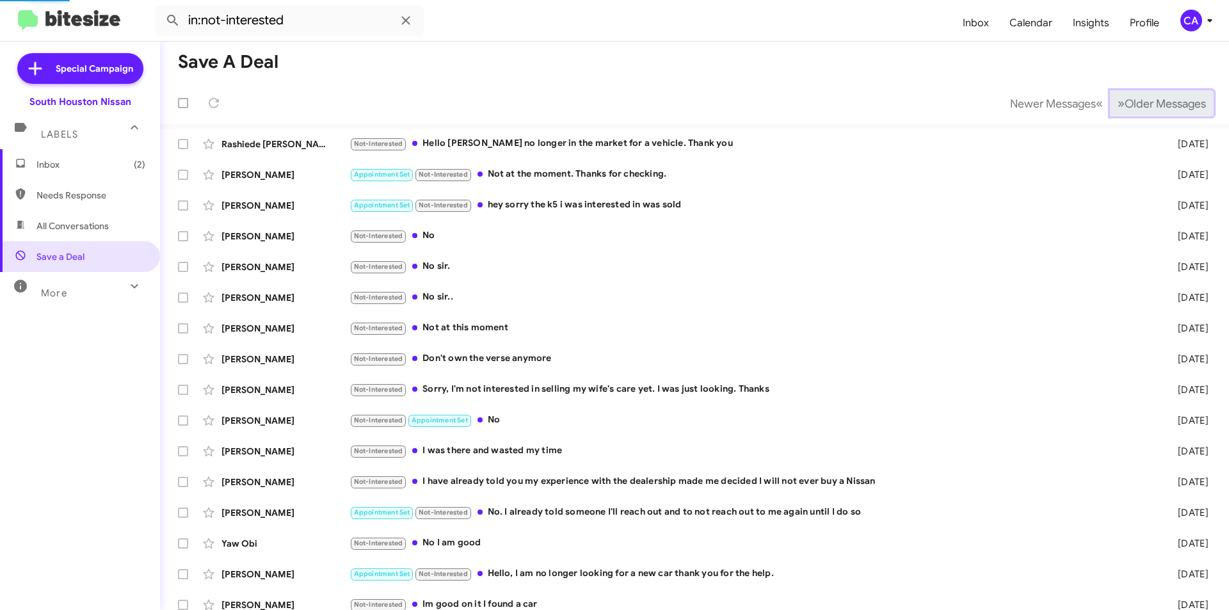
click at [1130, 98] on span "Older Messages" at bounding box center [1165, 104] width 81 height 14
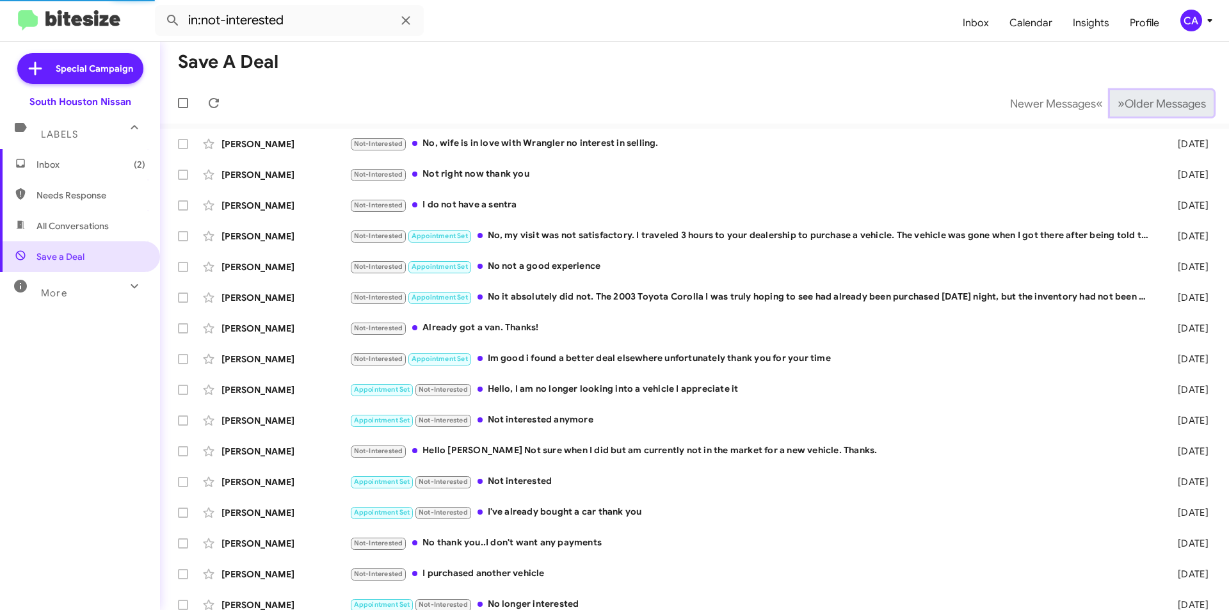
click at [1130, 98] on span "Older Messages" at bounding box center [1165, 104] width 81 height 14
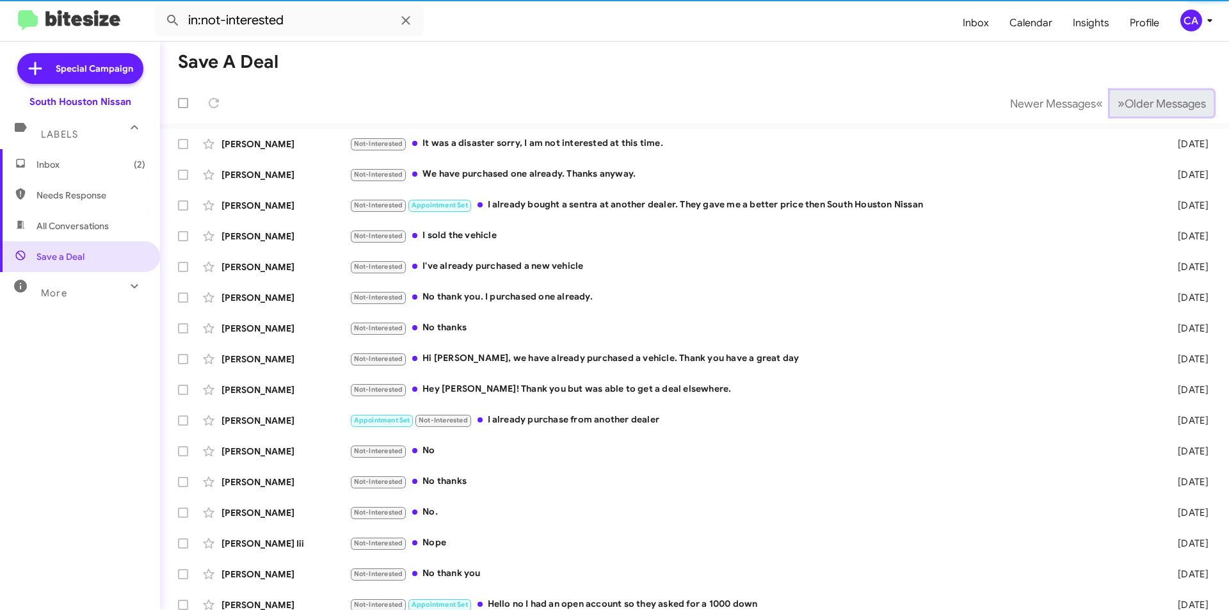
click at [1130, 98] on span "Older Messages" at bounding box center [1165, 104] width 81 height 14
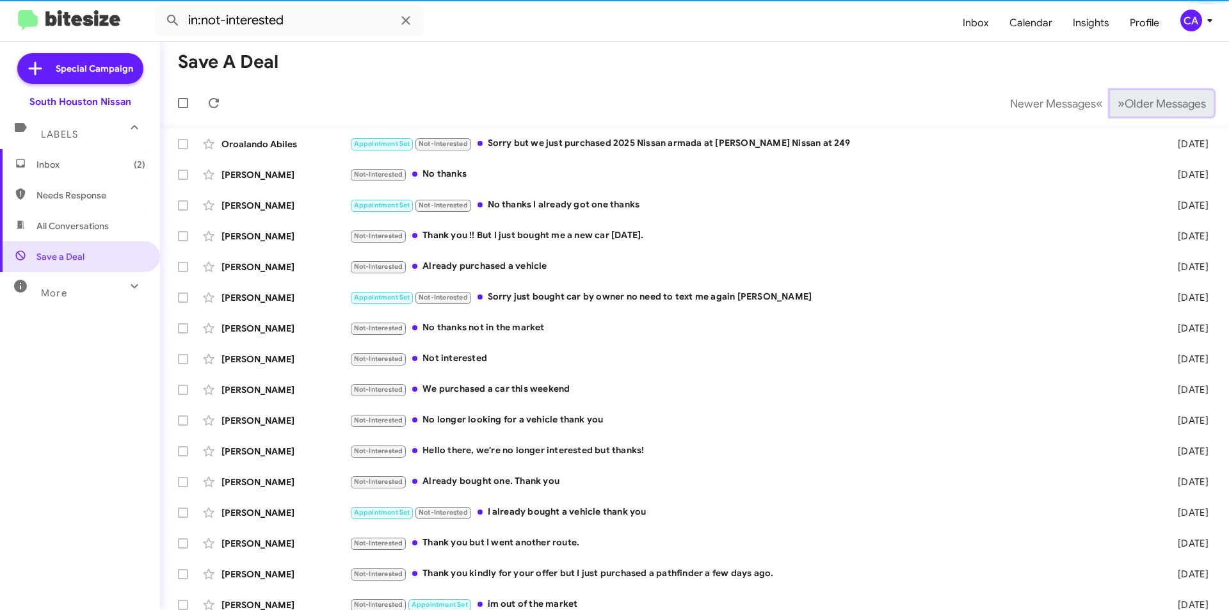
click at [1130, 98] on span "Older Messages" at bounding box center [1165, 104] width 81 height 14
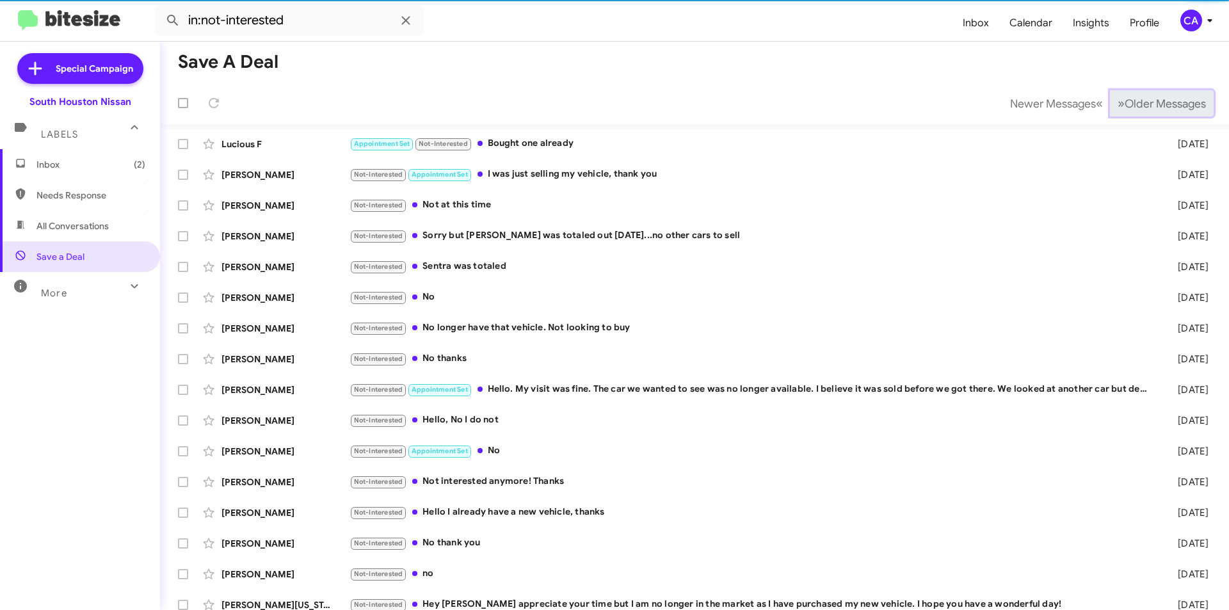
click at [1130, 98] on span "Older Messages" at bounding box center [1165, 104] width 81 height 14
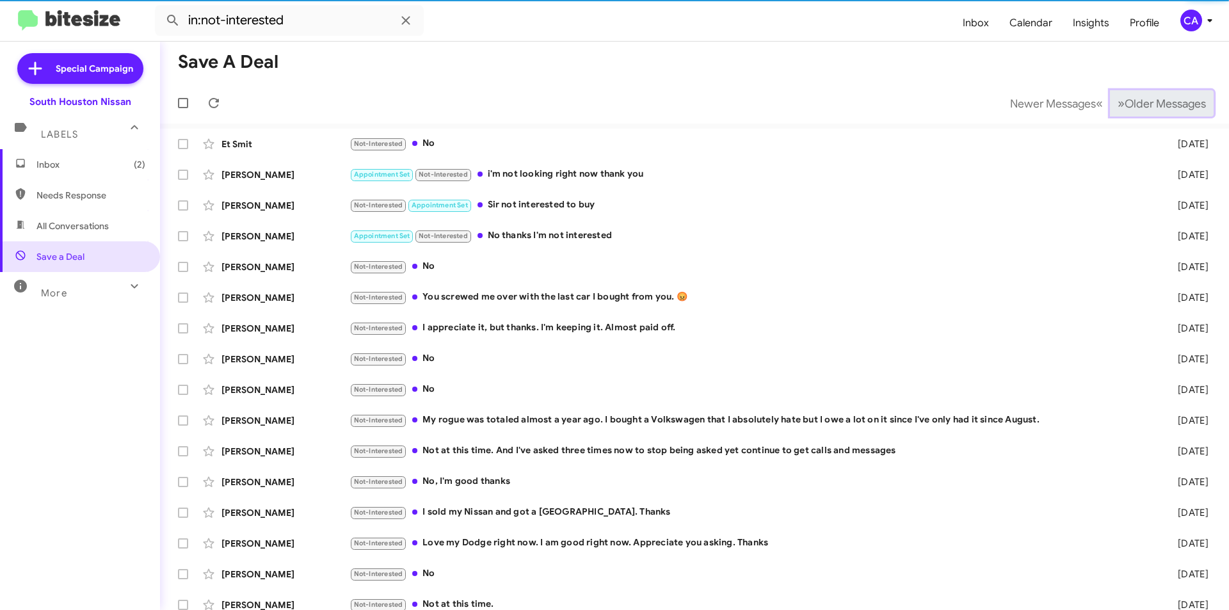
click at [1130, 98] on span "Older Messages" at bounding box center [1165, 104] width 81 height 14
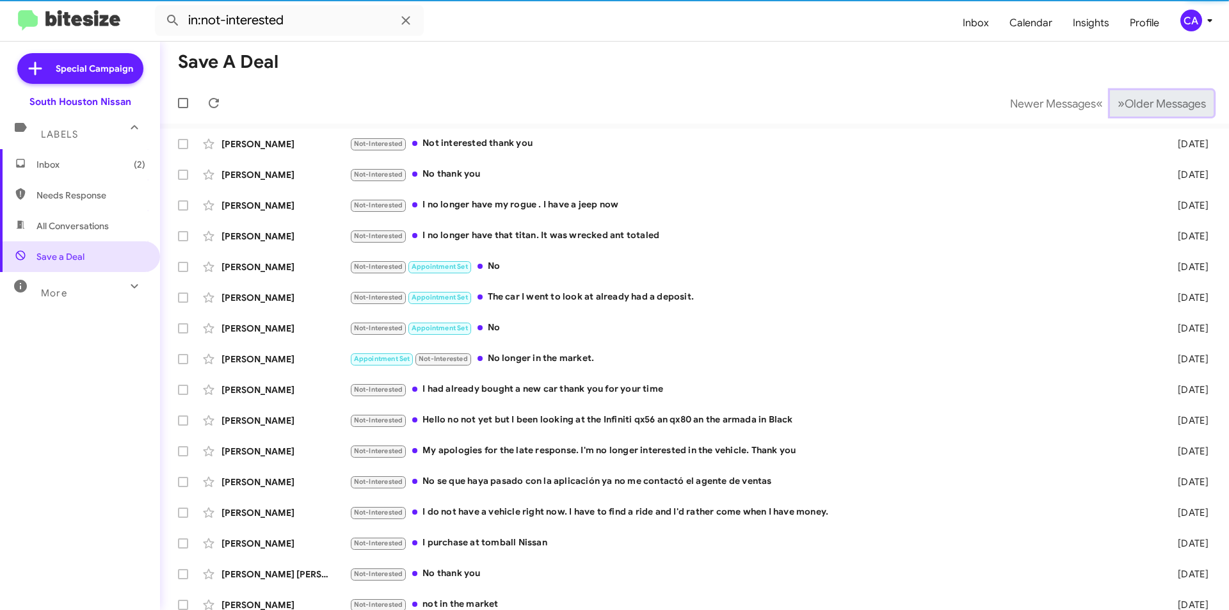
click at [1130, 98] on span "Older Messages" at bounding box center [1165, 104] width 81 height 14
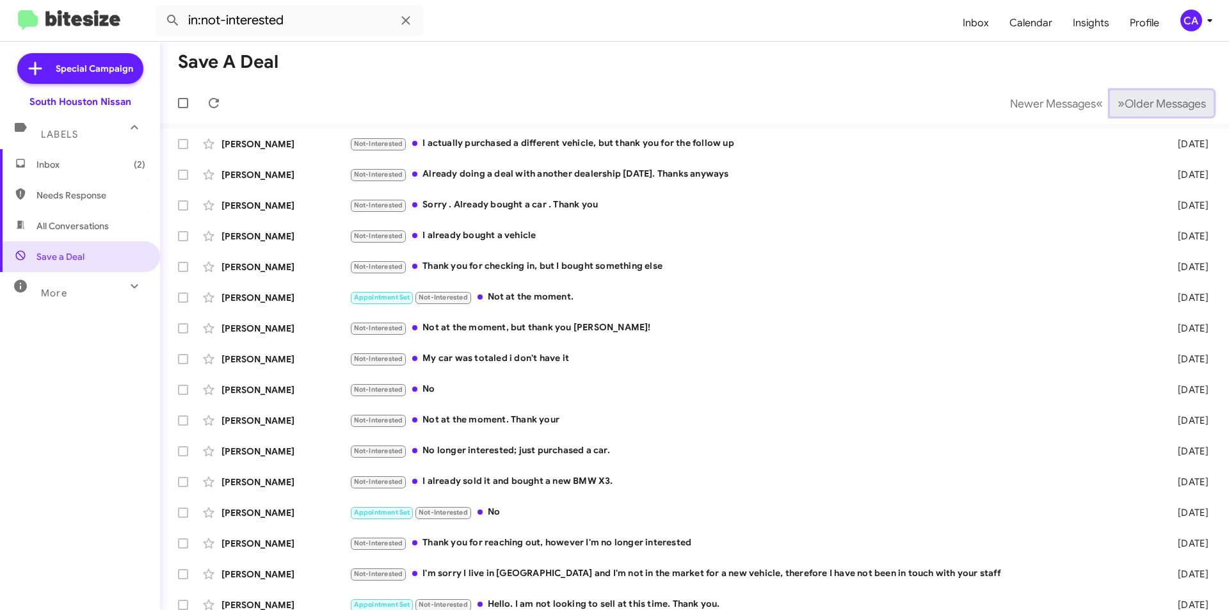
click at [1130, 98] on span "Older Messages" at bounding box center [1165, 104] width 81 height 14
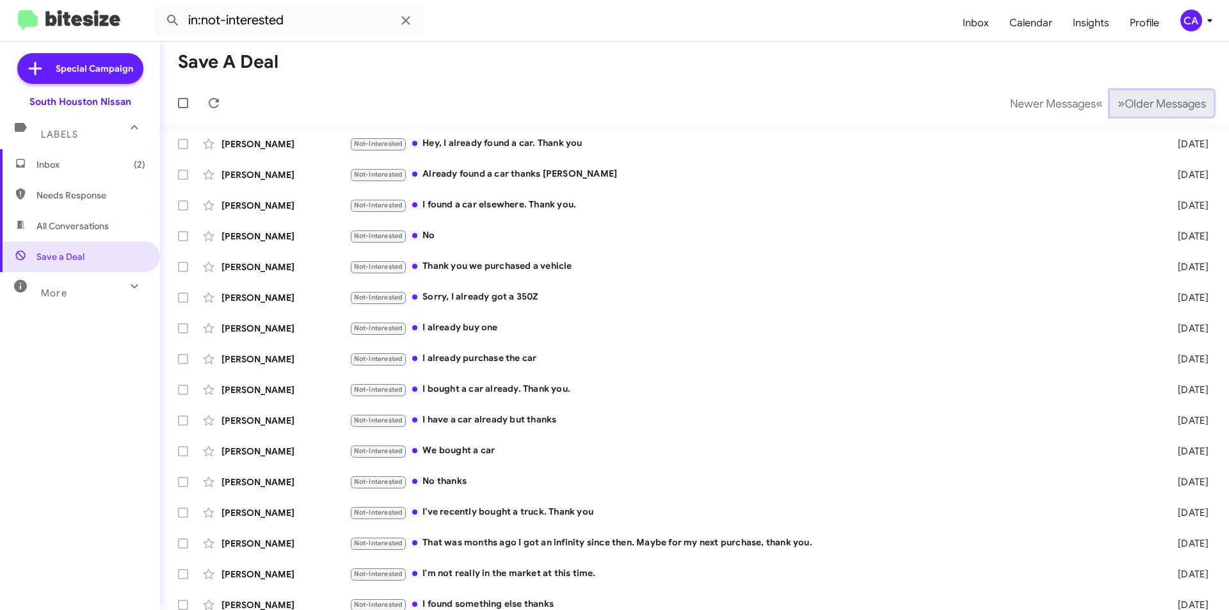
click at [1130, 98] on span "Older Messages" at bounding box center [1165, 104] width 81 height 14
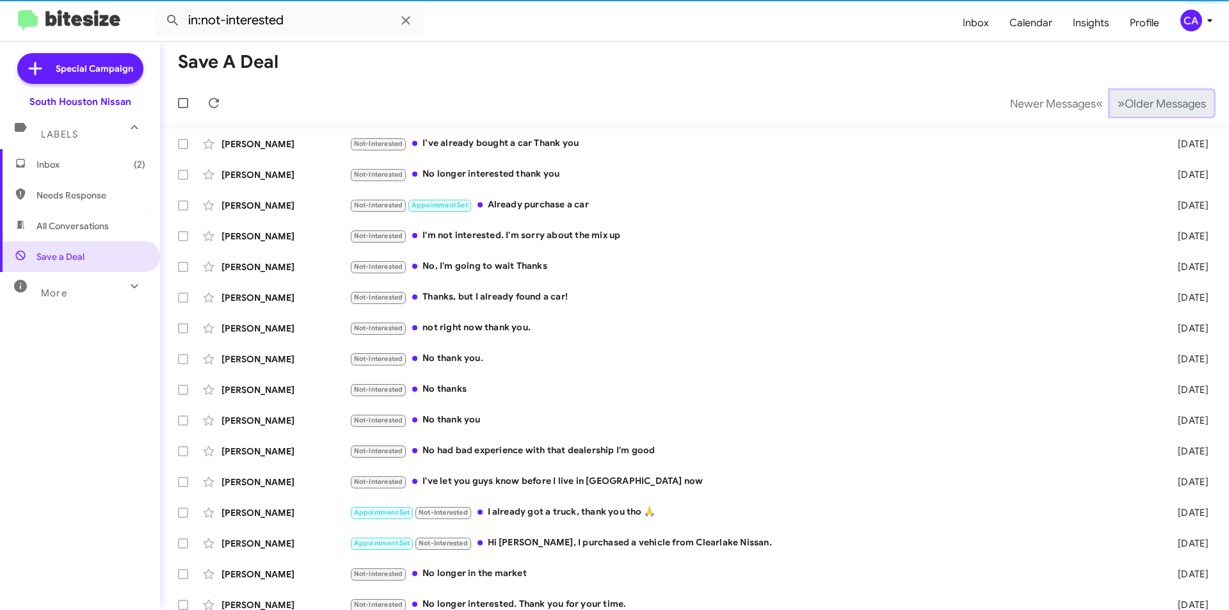
click at [1130, 98] on span "Older Messages" at bounding box center [1165, 104] width 81 height 14
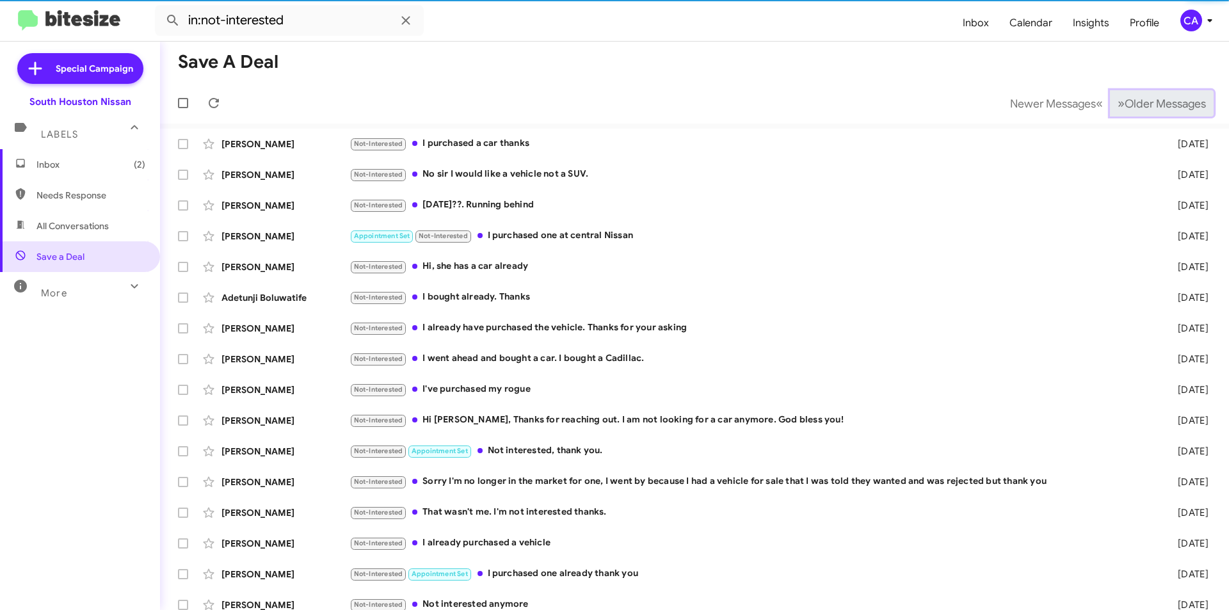
click at [1130, 98] on span "Older Messages" at bounding box center [1165, 104] width 81 height 14
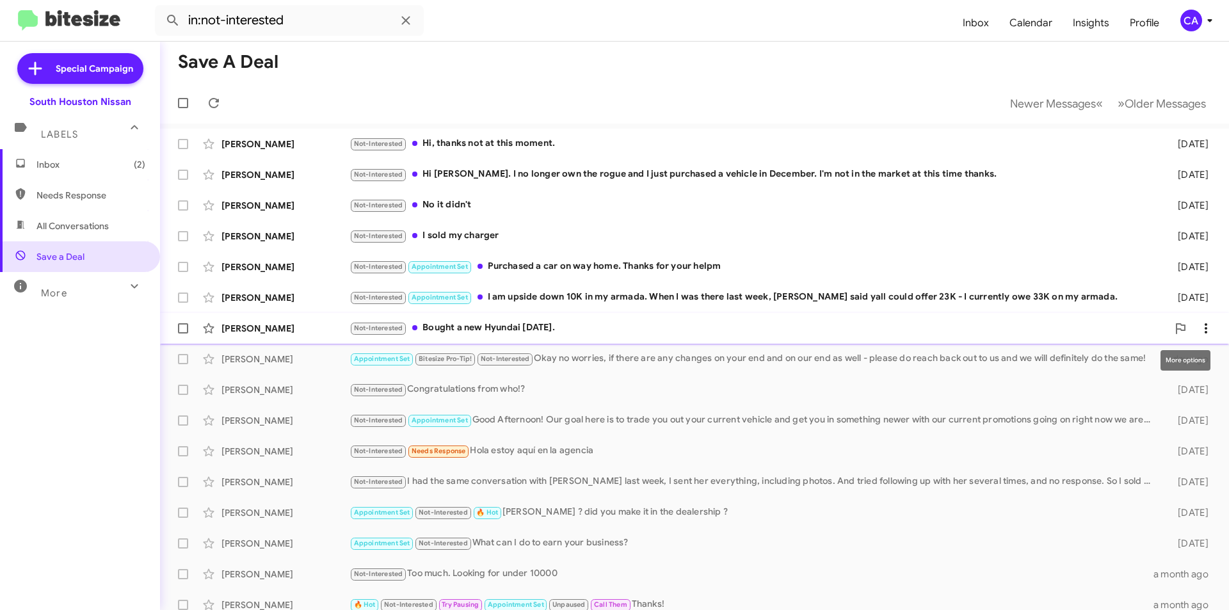
click at [1202, 326] on icon at bounding box center [1205, 328] width 15 height 15
click at [490, 320] on div at bounding box center [614, 305] width 1229 height 610
click at [490, 320] on div "[PERSON_NAME] Not-Interested Bought a new Hyundai [DATE]. [DATE]" at bounding box center [694, 329] width 1048 height 26
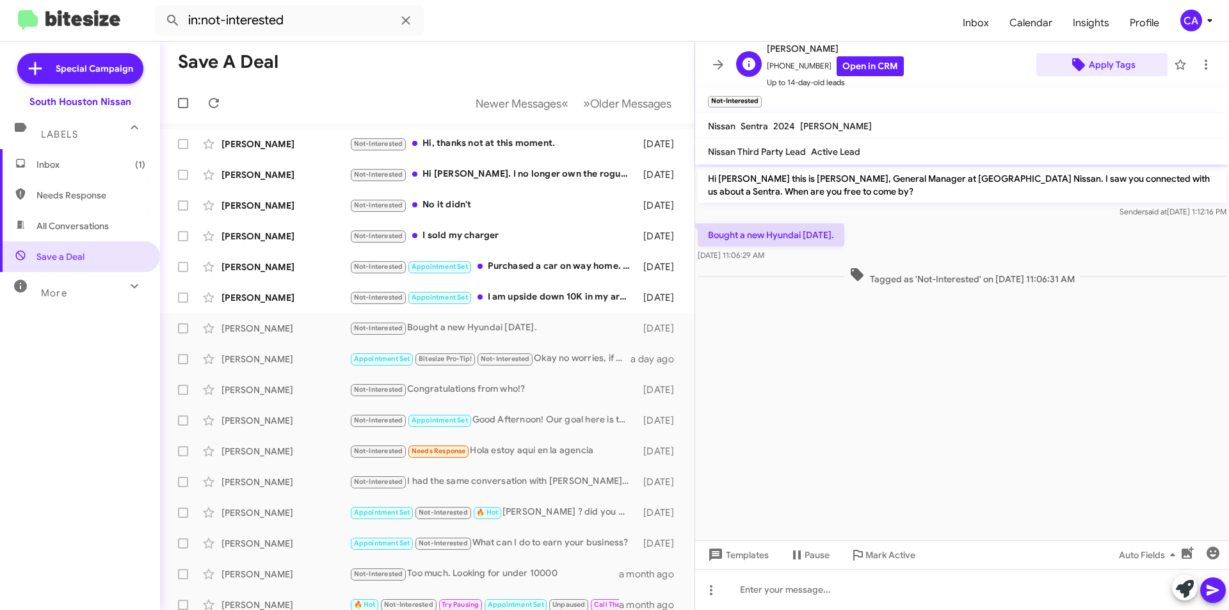
click at [1098, 66] on span "Apply Tags" at bounding box center [1112, 64] width 47 height 23
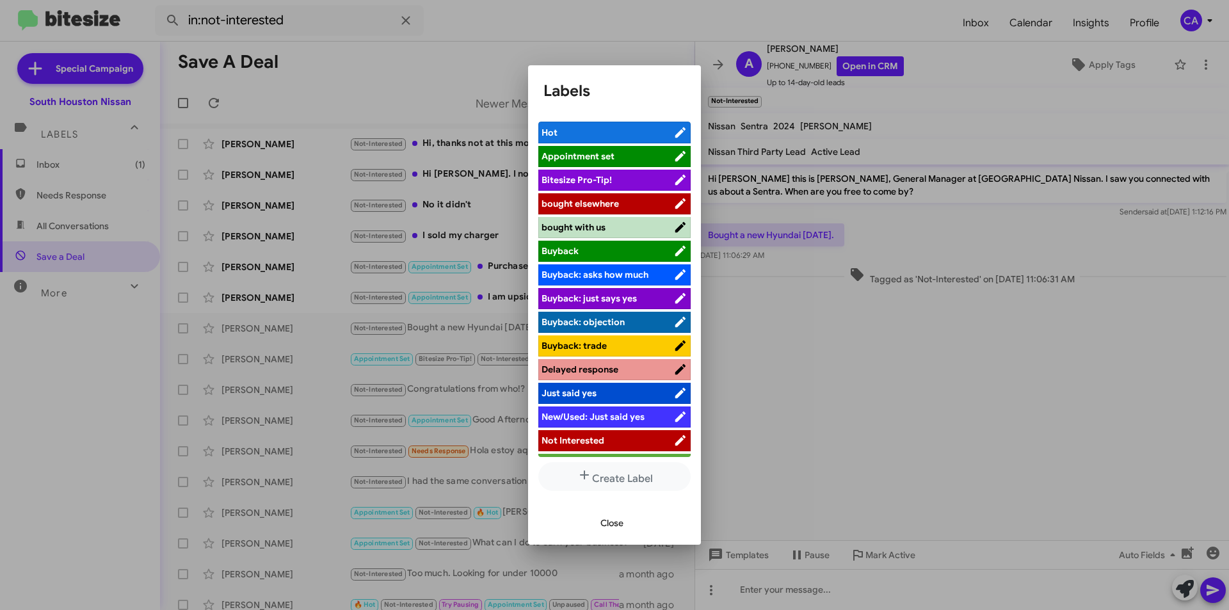
click at [582, 205] on span "bought elsewhere" at bounding box center [579, 204] width 77 height 12
click at [612, 530] on span "Close" at bounding box center [611, 522] width 23 height 23
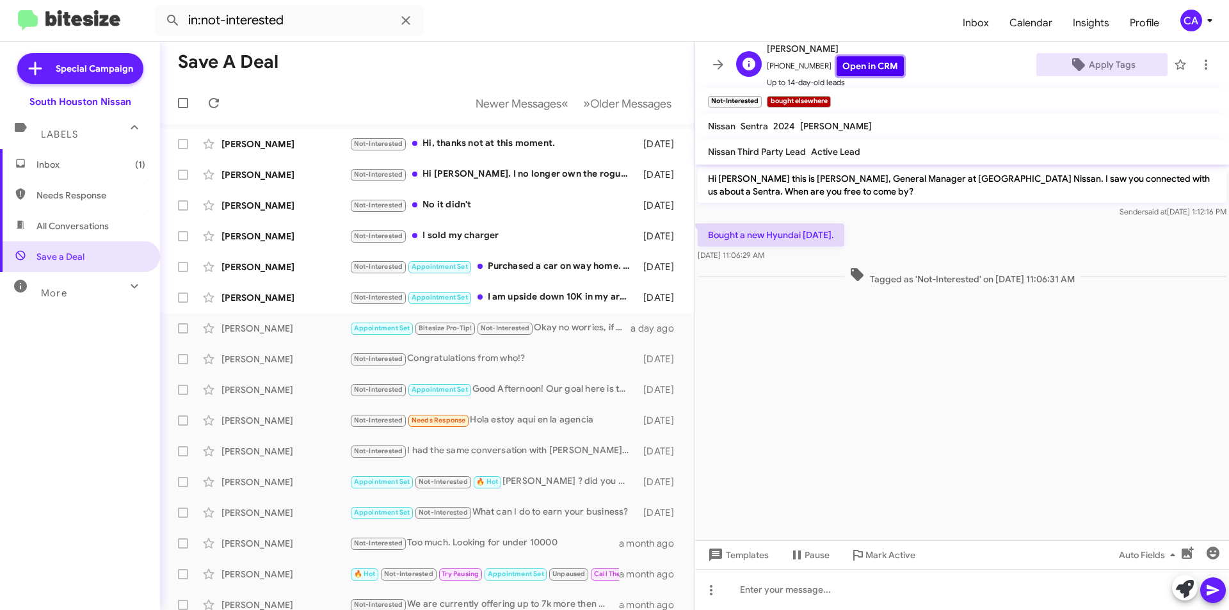
click at [872, 63] on link "Open in CRM" at bounding box center [870, 66] width 67 height 20
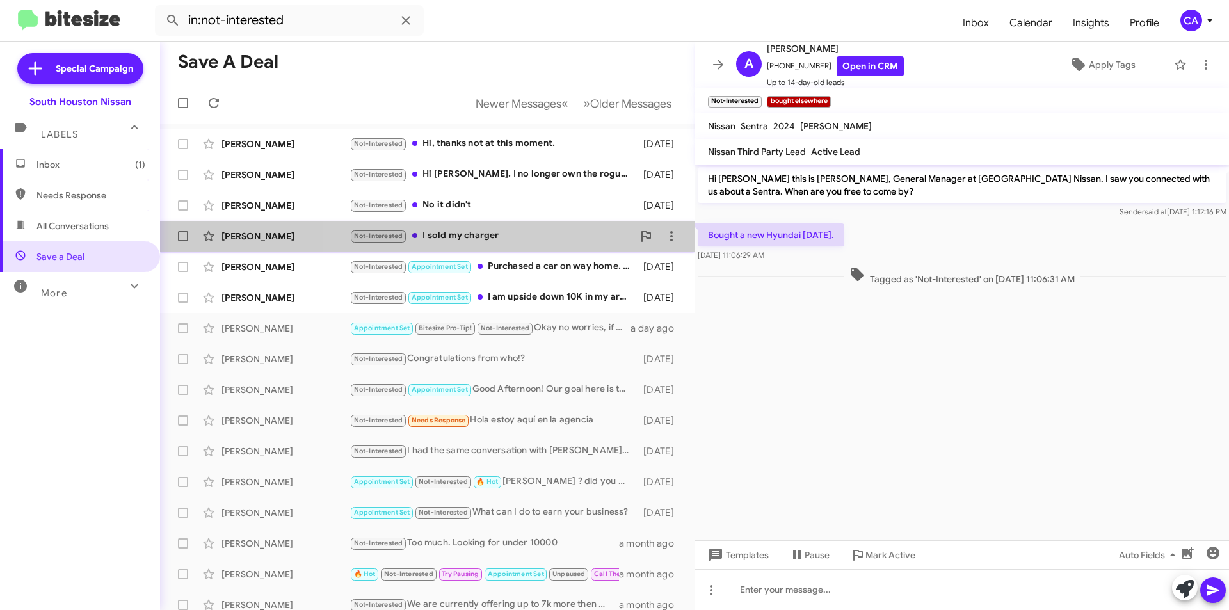
click at [517, 237] on div "Not-Interested I sold my charger" at bounding box center [491, 236] width 284 height 15
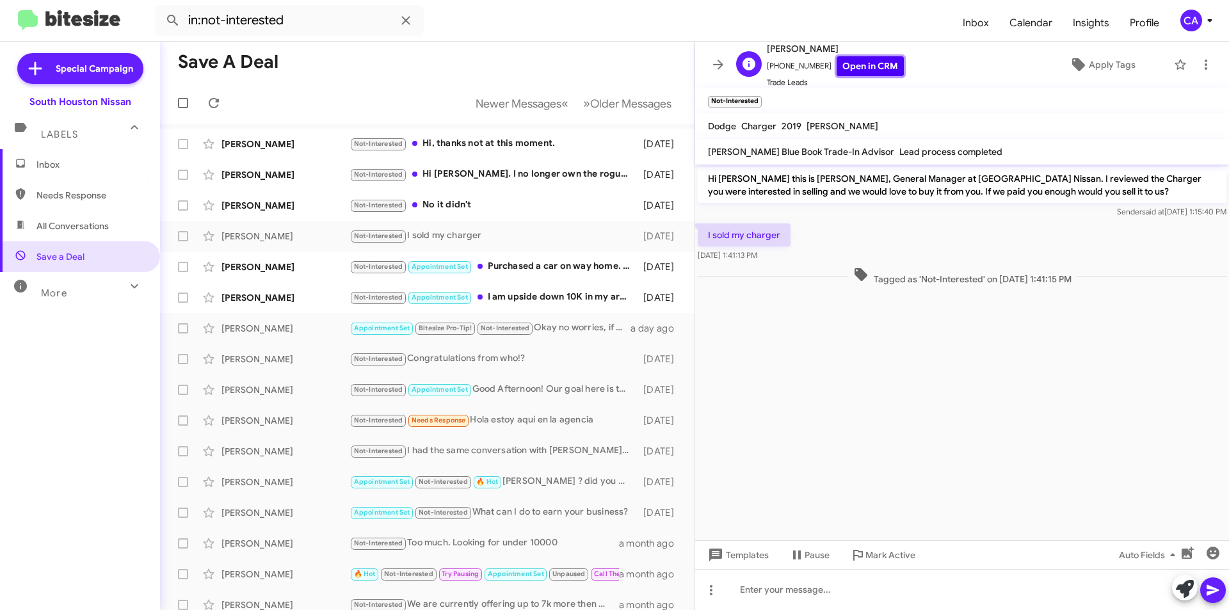
click at [865, 63] on link "Open in CRM" at bounding box center [870, 66] width 67 height 20
click at [1090, 62] on span "Apply Tags" at bounding box center [1112, 64] width 47 height 23
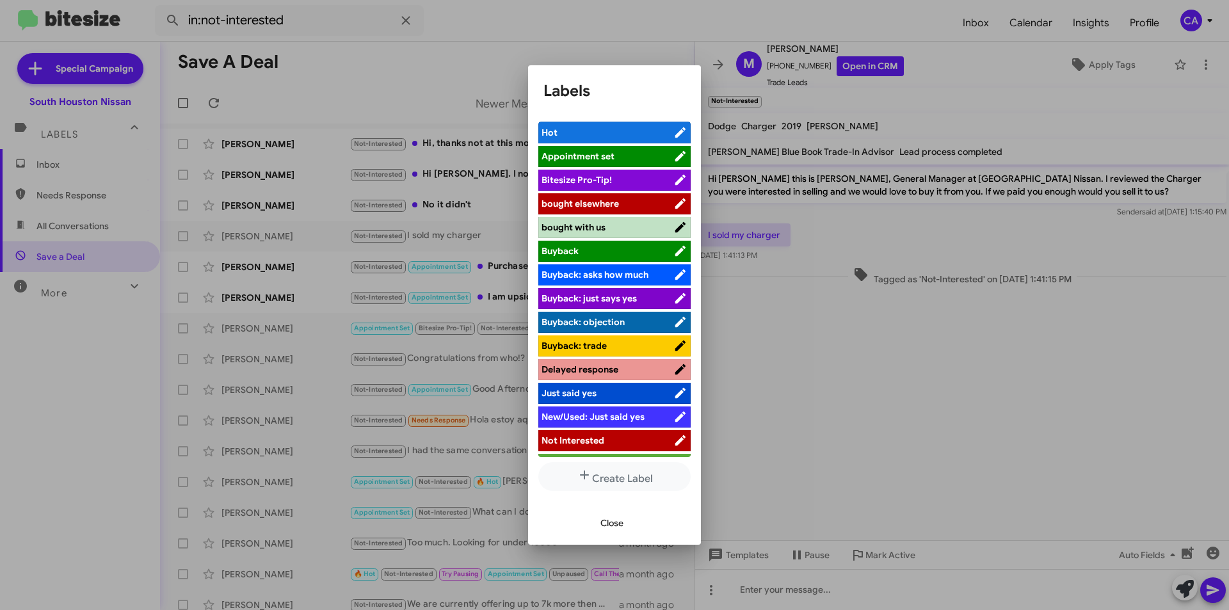
click at [604, 204] on span "bought elsewhere" at bounding box center [579, 204] width 77 height 12
click at [607, 518] on span "Close" at bounding box center [611, 522] width 23 height 23
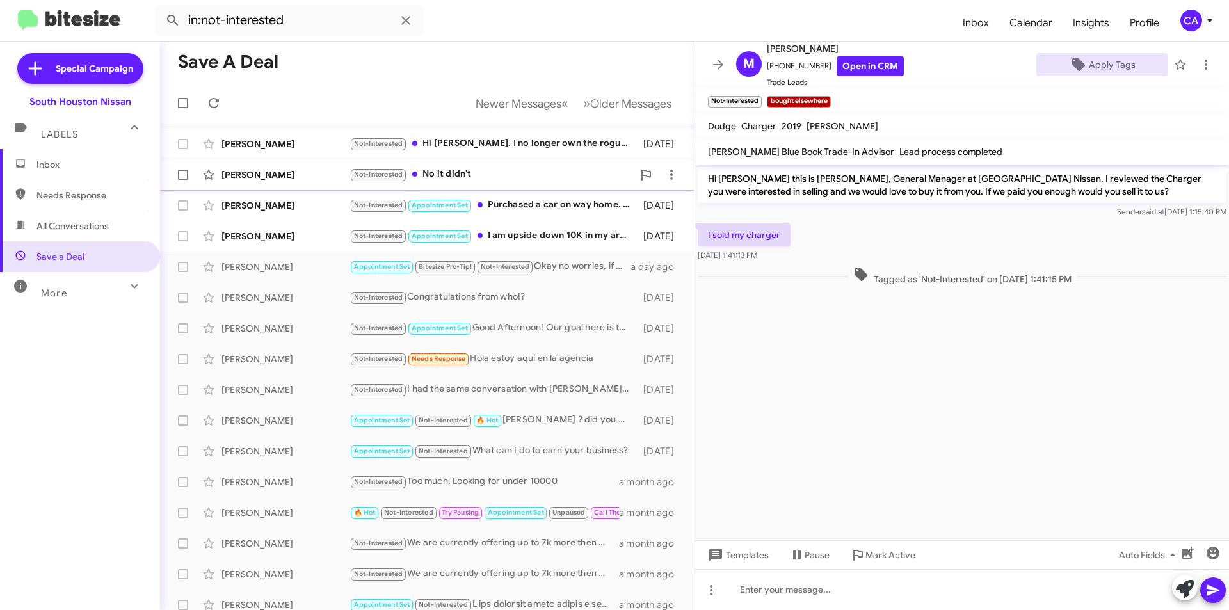
click at [490, 174] on div "Not-Interested No it didn't" at bounding box center [491, 174] width 284 height 15
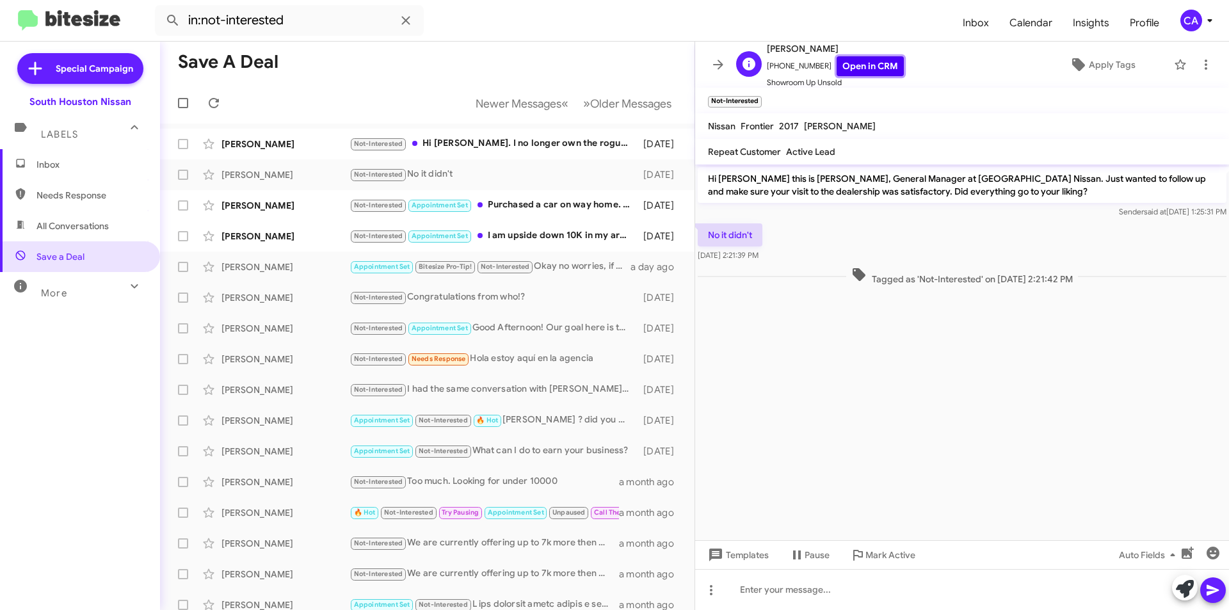
click at [842, 69] on link "Open in CRM" at bounding box center [870, 66] width 67 height 20
click at [708, 595] on icon at bounding box center [710, 589] width 15 height 15
click at [739, 565] on button "note" at bounding box center [737, 556] width 79 height 31
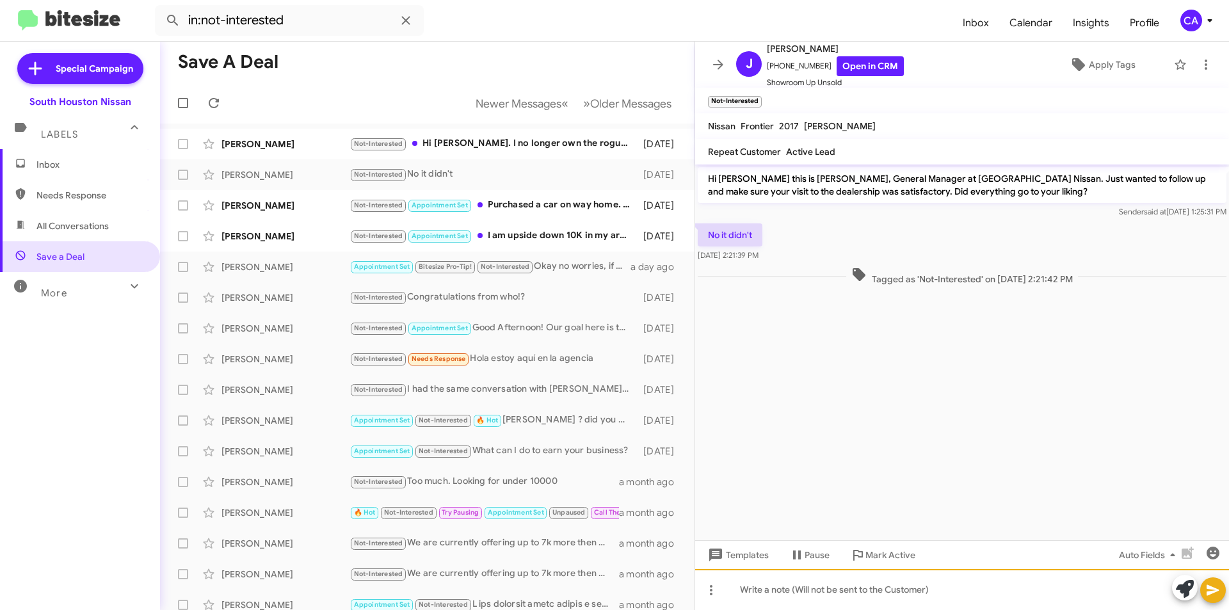
click at [762, 591] on div at bounding box center [962, 589] width 534 height 41
paste div
click at [1209, 597] on icon at bounding box center [1212, 589] width 15 height 15
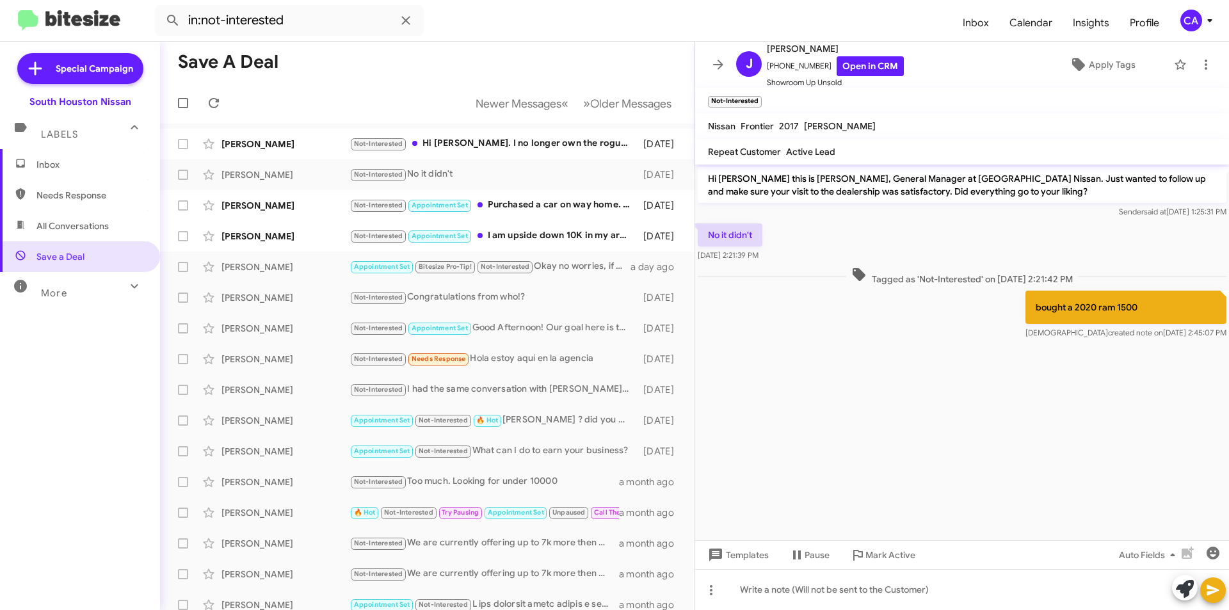
click at [1145, 309] on p "bought a 2020 ram 1500" at bounding box center [1125, 307] width 201 height 33
click at [1127, 331] on span "created note on" at bounding box center [1135, 333] width 55 height 10
click at [1117, 60] on span "Apply Tags" at bounding box center [1112, 64] width 47 height 23
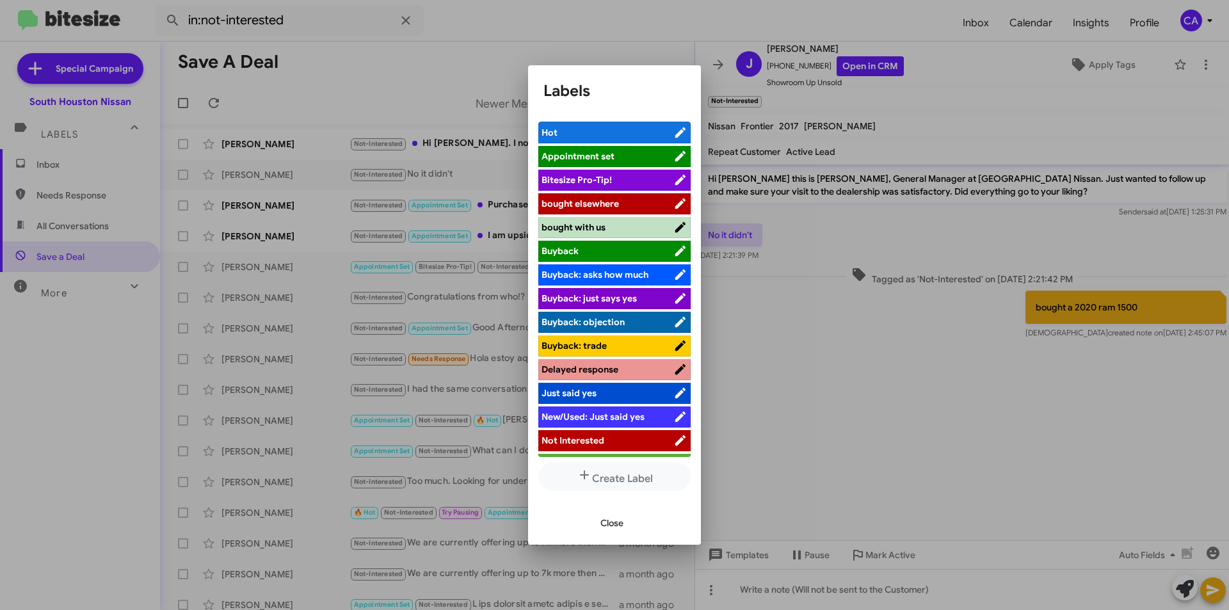
click at [634, 206] on span "bought elsewhere" at bounding box center [607, 203] width 132 height 13
click at [616, 522] on span "Close" at bounding box center [611, 522] width 23 height 23
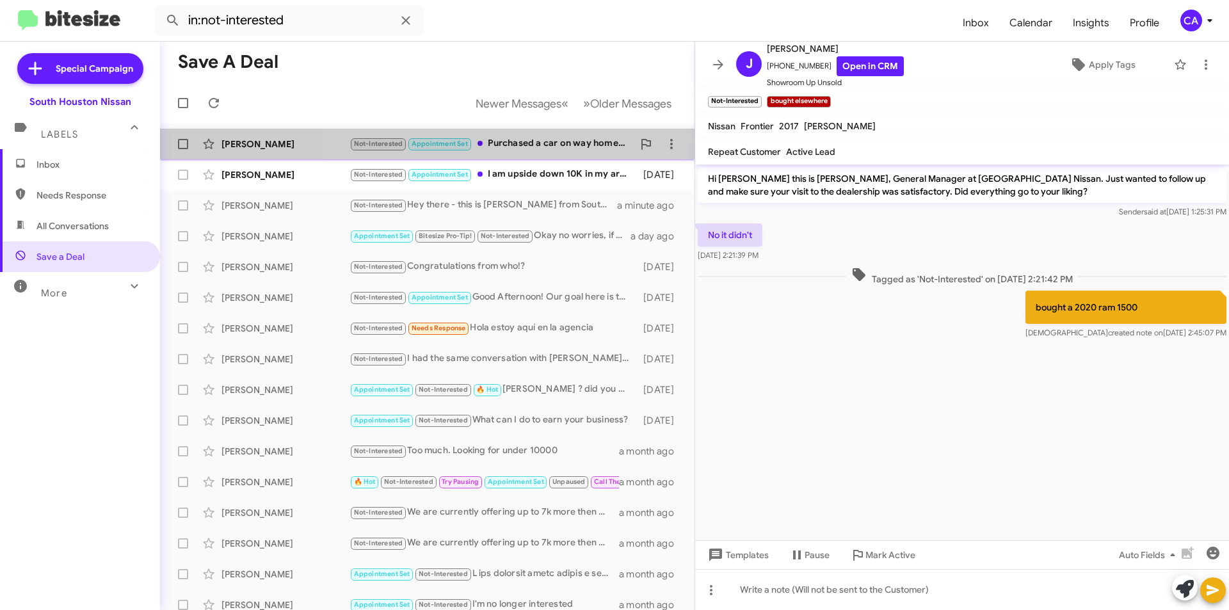
click at [548, 147] on div "Not-Interested Appointment Set Purchased a car on way home. Thanks for your hel…" at bounding box center [491, 143] width 284 height 15
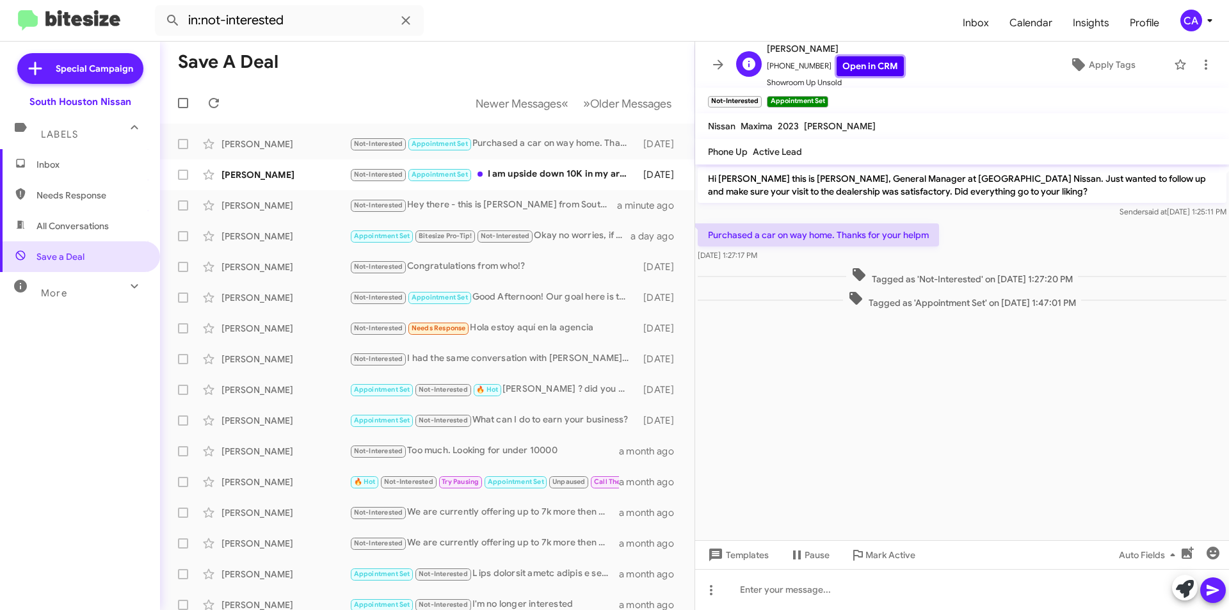
click at [867, 67] on link "Open in CRM" at bounding box center [870, 66] width 67 height 20
click at [1077, 61] on icon at bounding box center [1078, 64] width 15 height 15
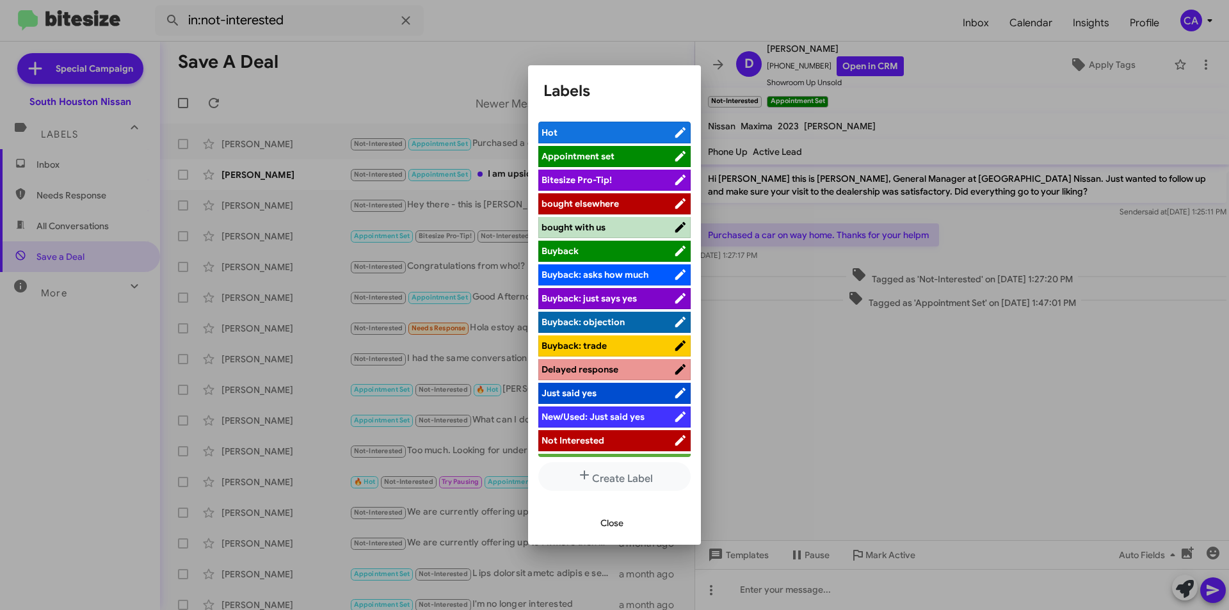
click at [607, 205] on span "bought elsewhere" at bounding box center [579, 204] width 77 height 12
click at [607, 526] on span "Close" at bounding box center [611, 522] width 23 height 23
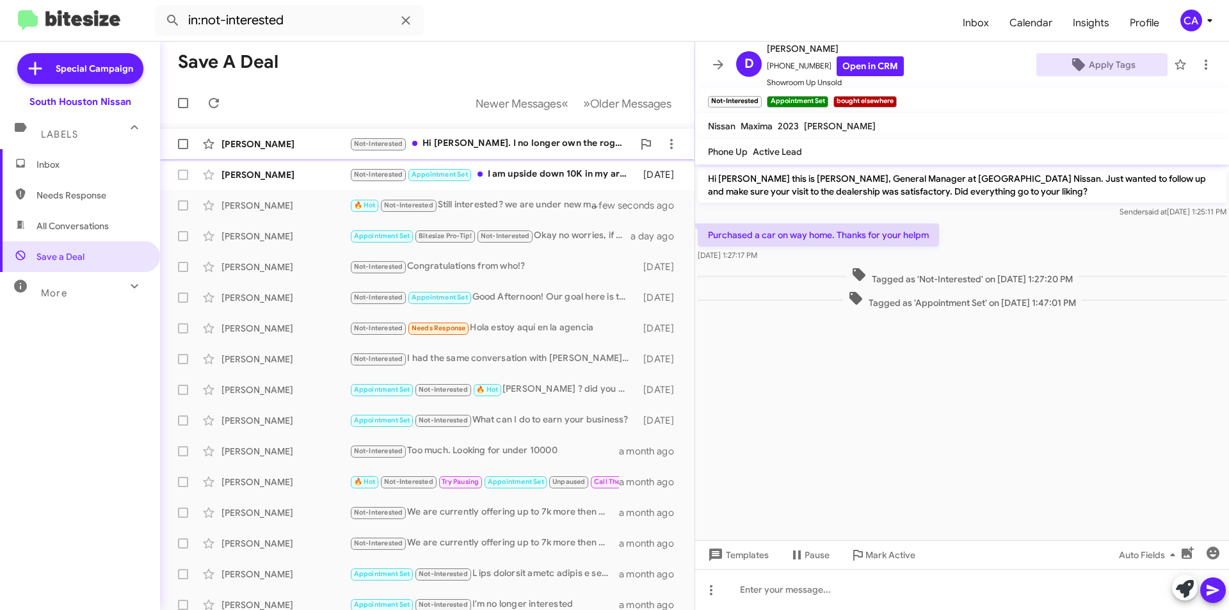
click at [490, 143] on div "Not-Interested Hi [PERSON_NAME]. I no longer own the rogue and I just purchased…" at bounding box center [491, 143] width 284 height 15
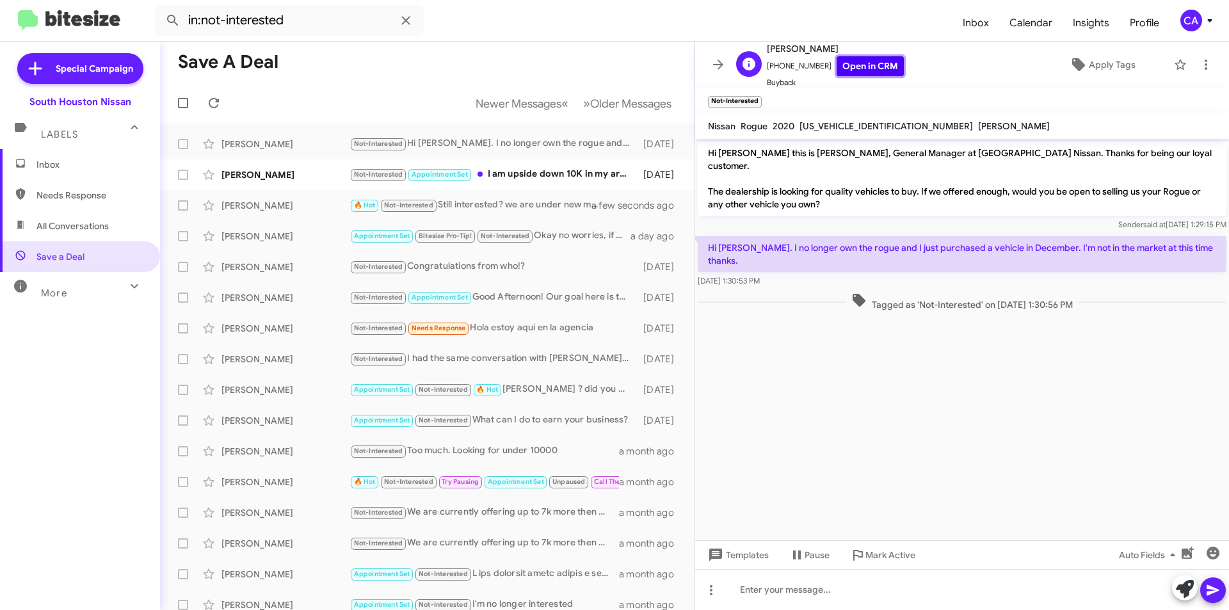
click at [858, 69] on link "Open in CRM" at bounding box center [870, 66] width 67 height 20
click at [1089, 63] on span "Apply Tags" at bounding box center [1112, 64] width 47 height 23
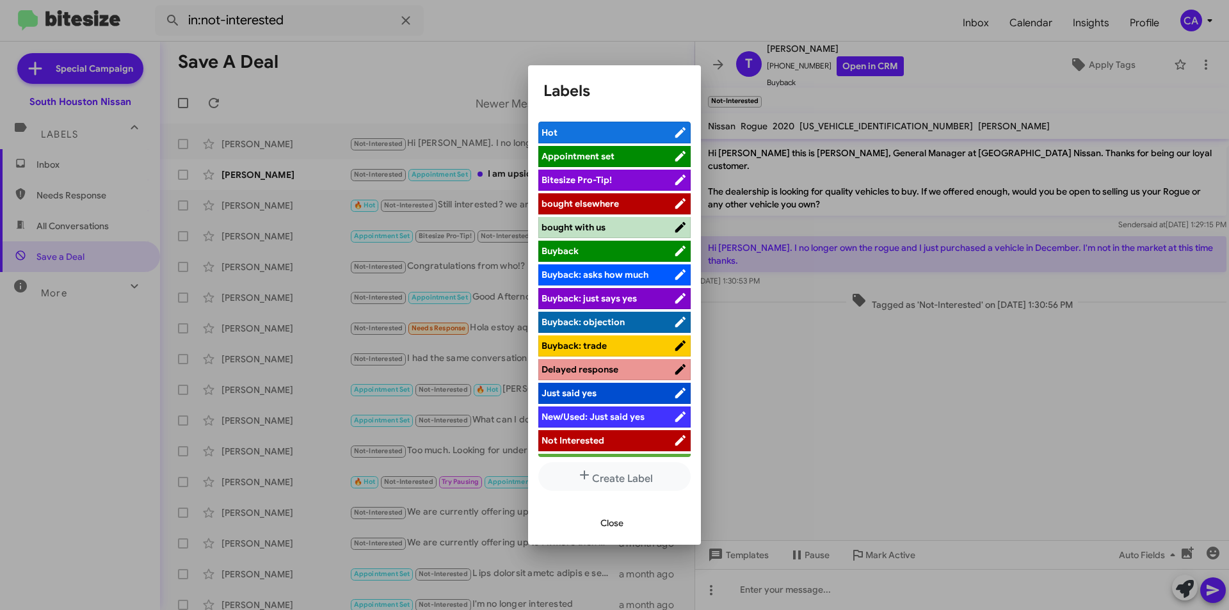
click at [627, 443] on span "Not Interested" at bounding box center [607, 440] width 132 height 13
click at [620, 520] on span "Close" at bounding box center [611, 522] width 23 height 23
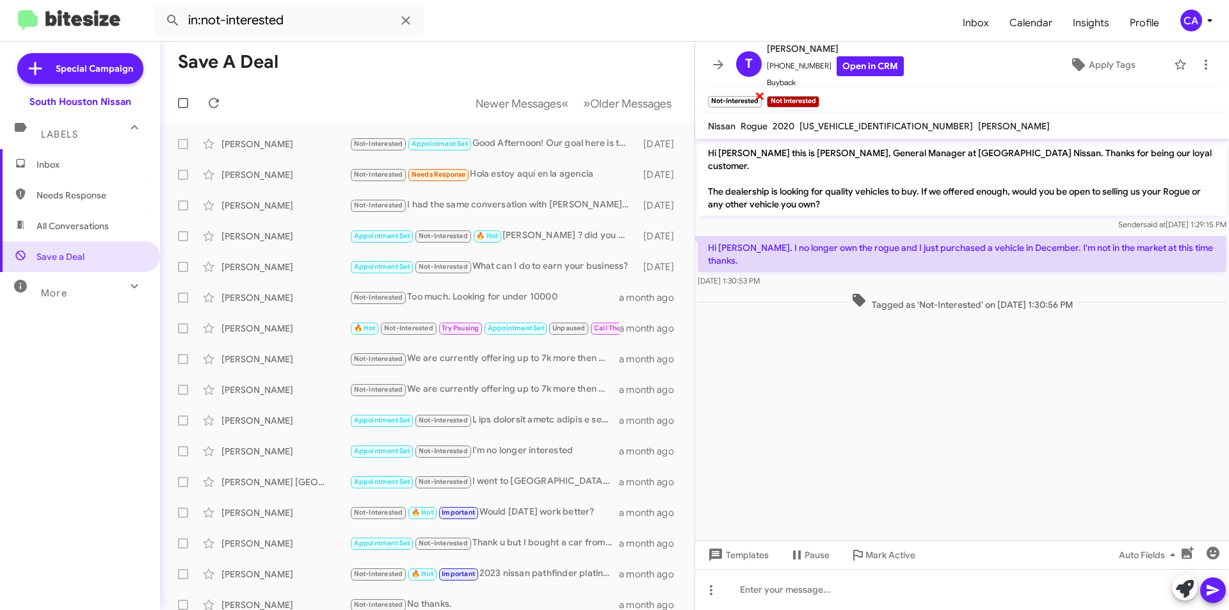
click at [758, 95] on span "×" at bounding box center [760, 95] width 10 height 15
click at [521, 107] on span "Newer Messages" at bounding box center [519, 104] width 86 height 14
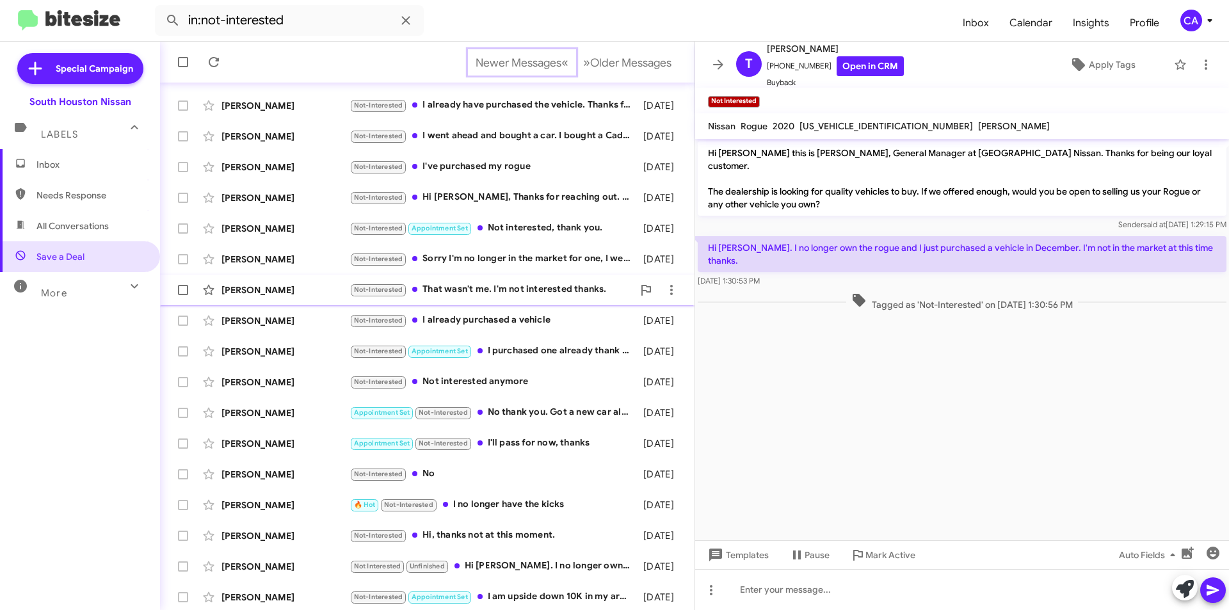
scroll to position [133, 0]
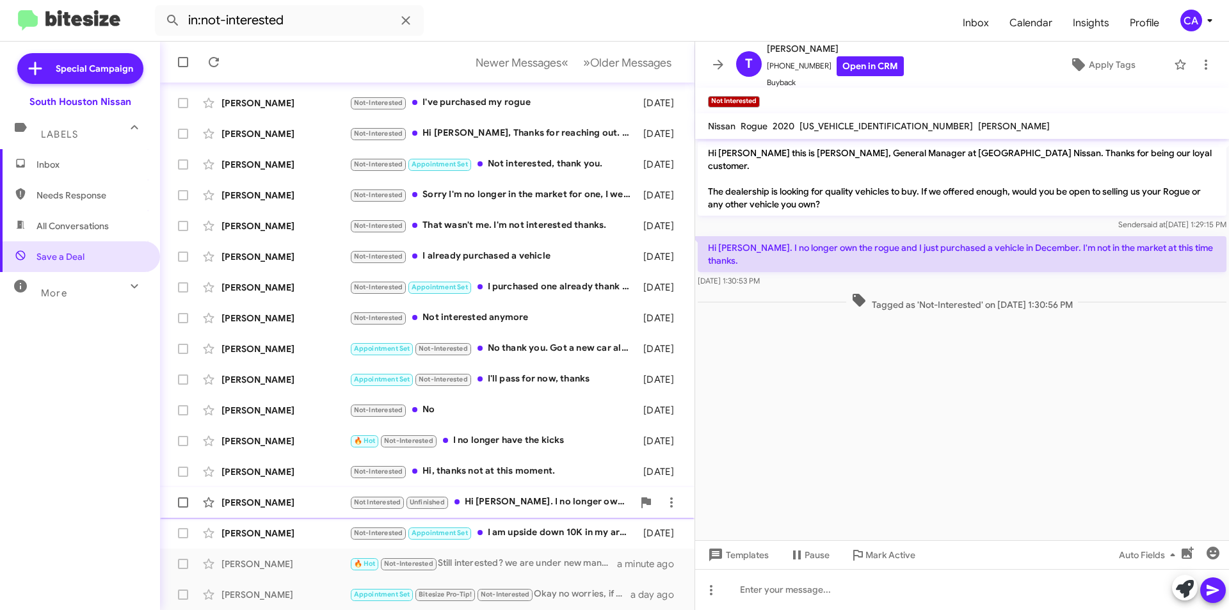
click at [521, 502] on div "Not Interested Unfinished Hi [PERSON_NAME]. I no longer own the rogue and I jus…" at bounding box center [491, 502] width 284 height 15
click at [526, 440] on div "🔥 Hot Not-Interested I no longer have the kicks" at bounding box center [491, 440] width 284 height 15
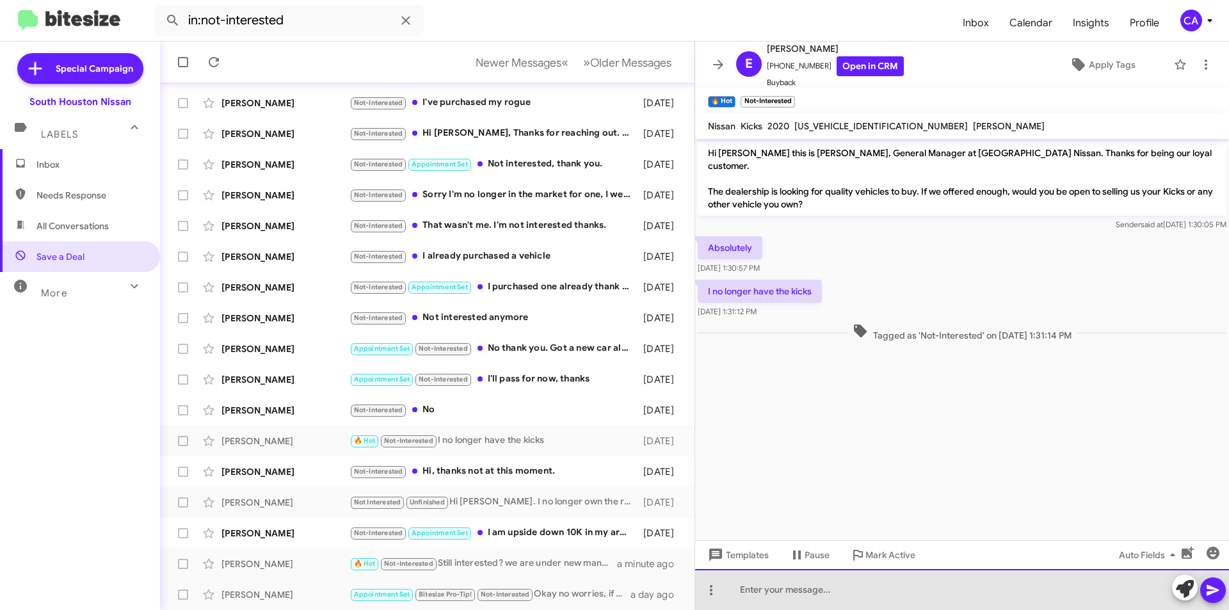
click at [803, 593] on div at bounding box center [962, 589] width 534 height 41
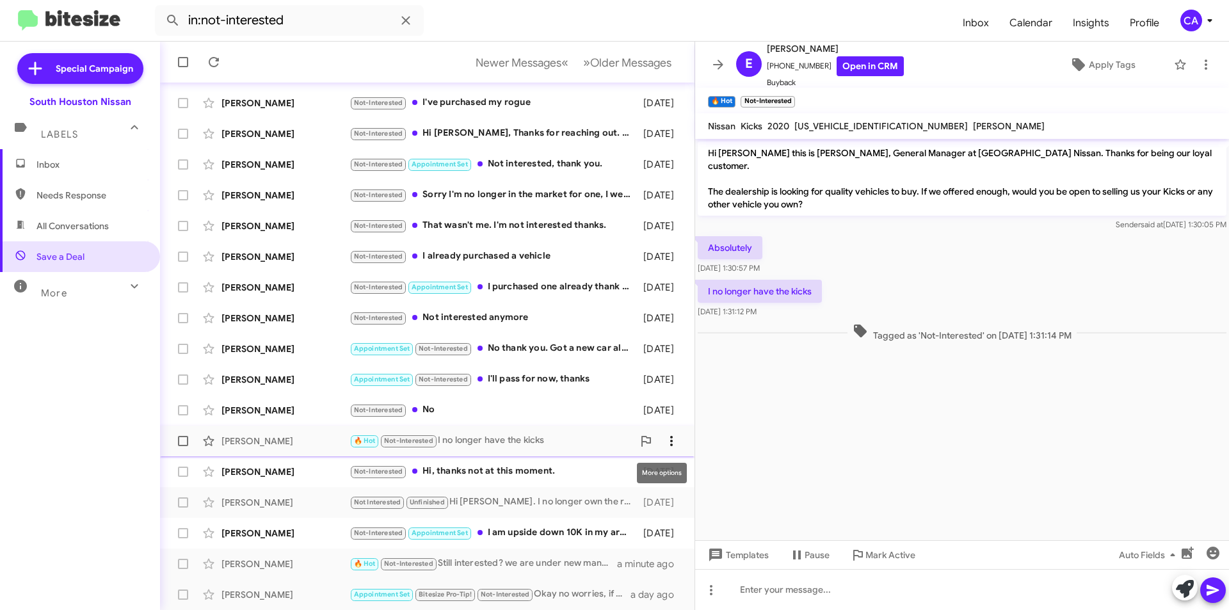
click at [664, 440] on icon at bounding box center [671, 440] width 15 height 15
click at [598, 467] on span "Mark as unread" at bounding box center [565, 474] width 65 height 31
click at [220, 62] on icon at bounding box center [213, 61] width 15 height 15
